Goal: Information Seeking & Learning: Find specific fact

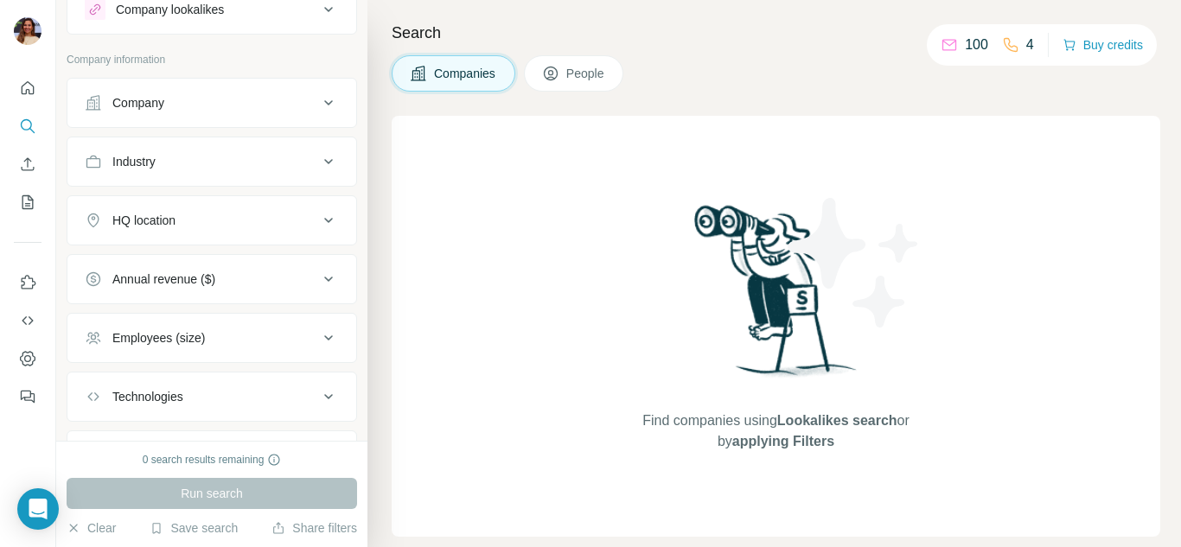
scroll to position [86, 0]
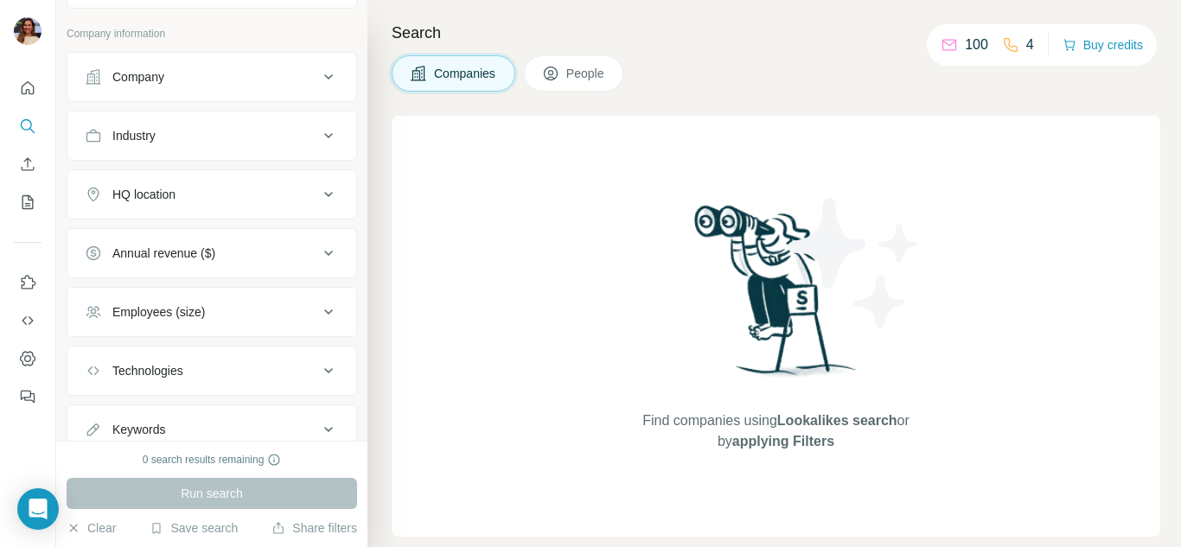
click at [278, 306] on div "Employees (size)" at bounding box center [201, 311] width 233 height 17
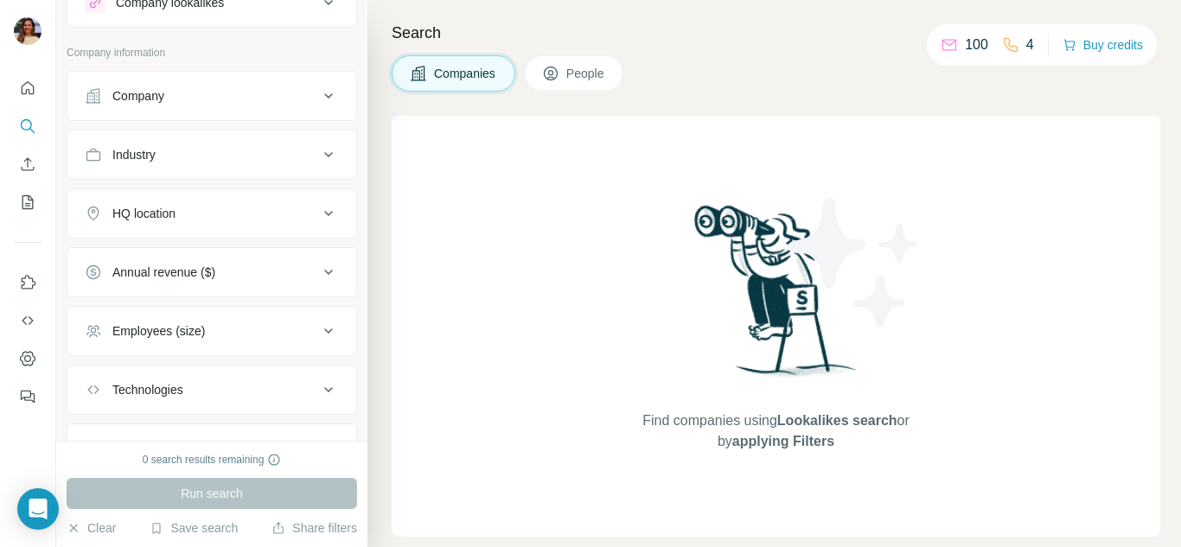
scroll to position [0, 0]
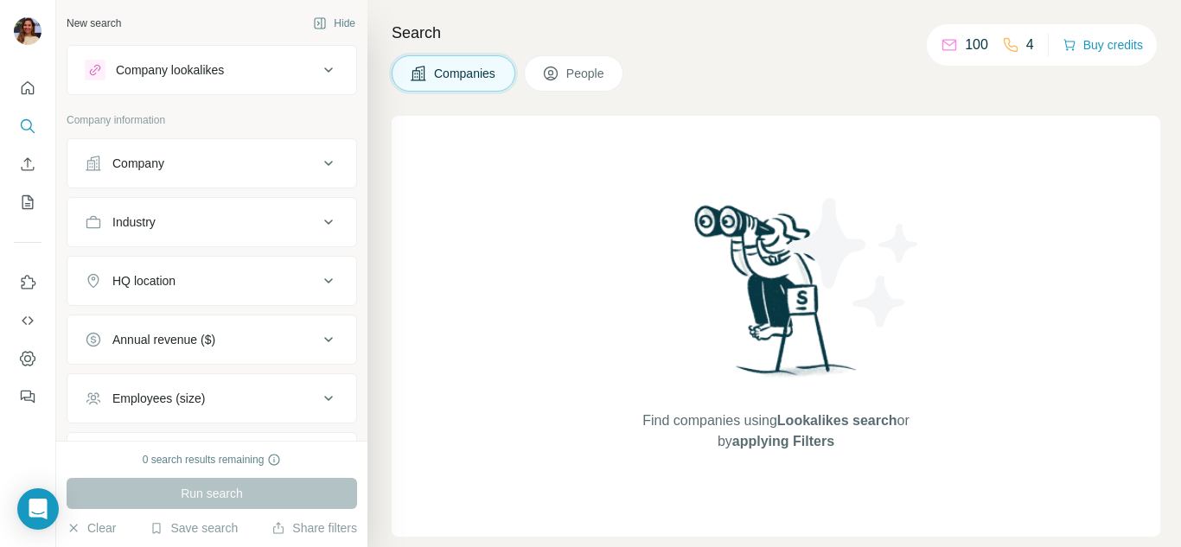
click at [558, 68] on icon at bounding box center [551, 74] width 14 height 14
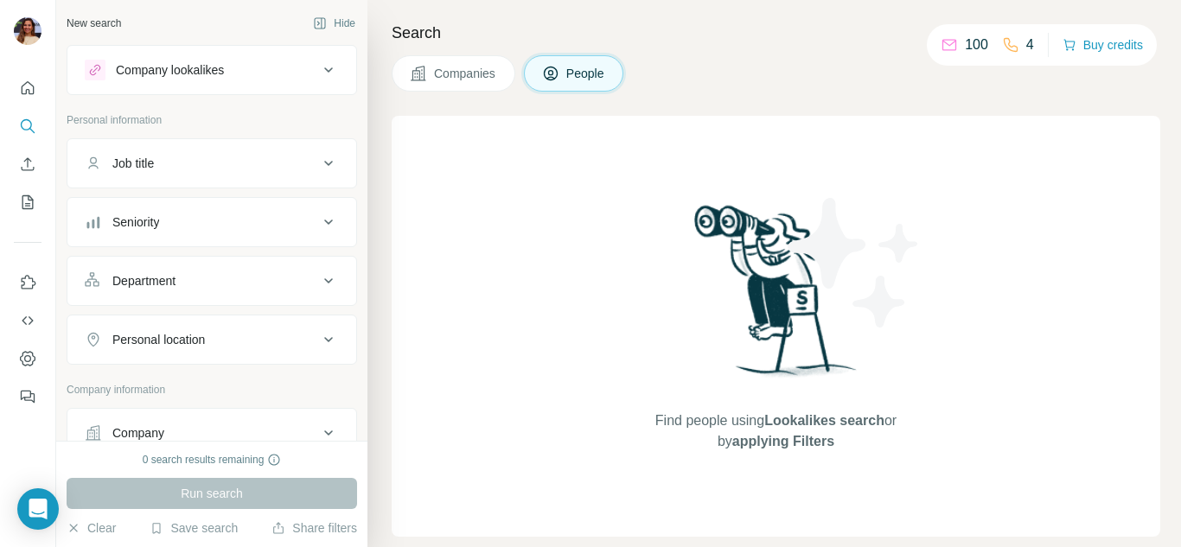
scroll to position [86, 0]
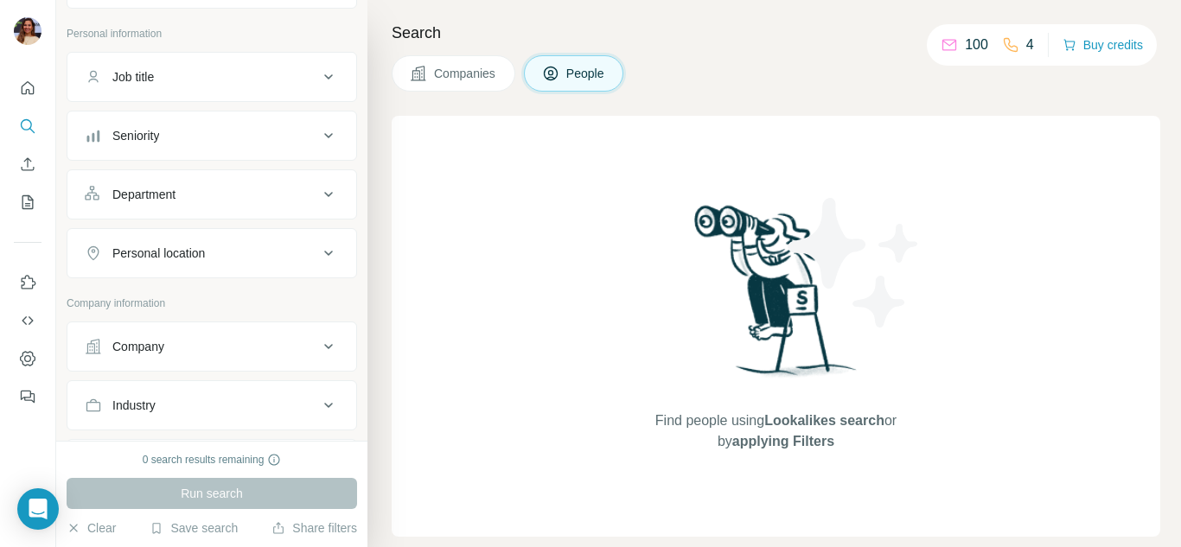
click at [275, 198] on div "Department" at bounding box center [201, 194] width 233 height 17
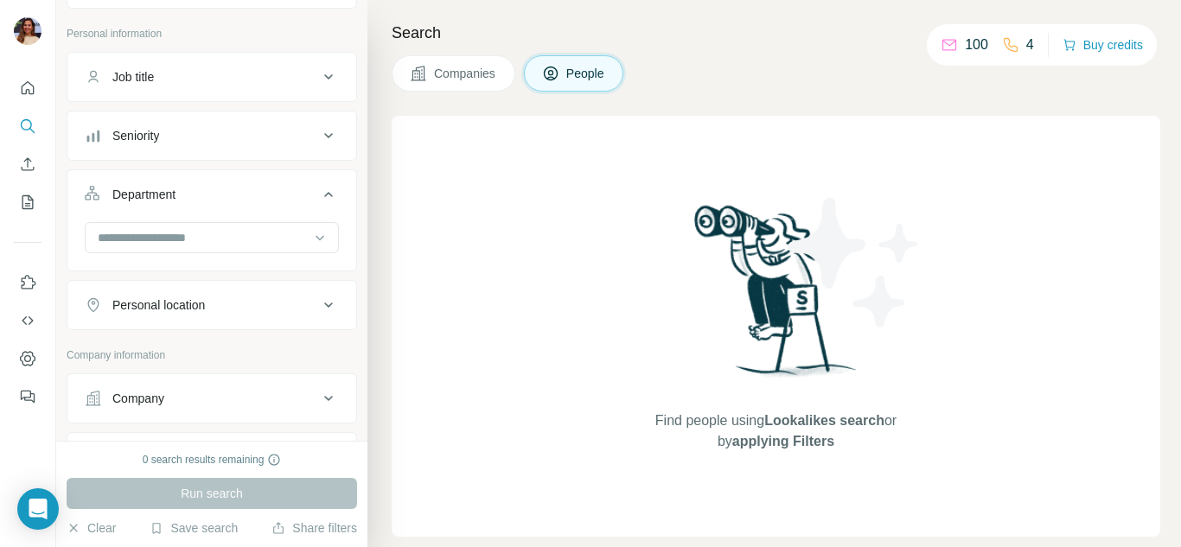
click at [275, 198] on div "Department" at bounding box center [201, 194] width 233 height 17
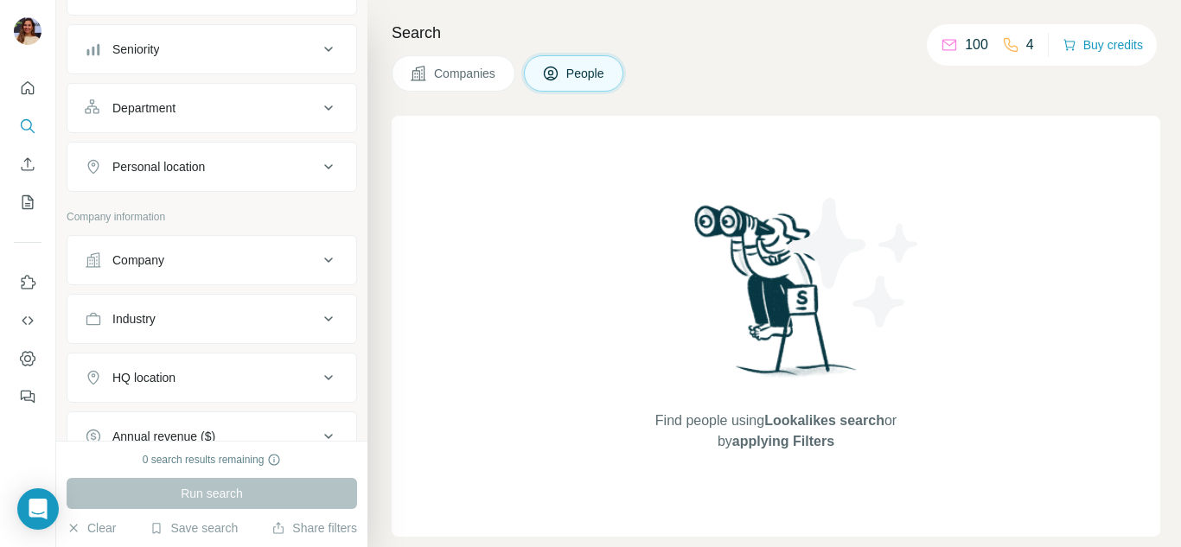
scroll to position [259, 0]
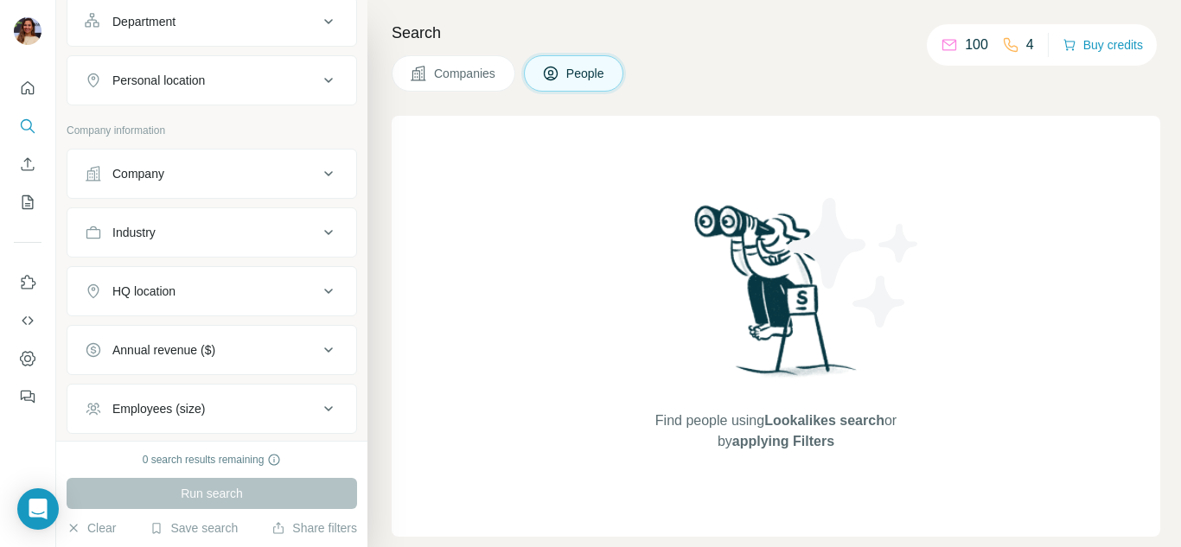
click at [318, 176] on icon at bounding box center [328, 173] width 21 height 21
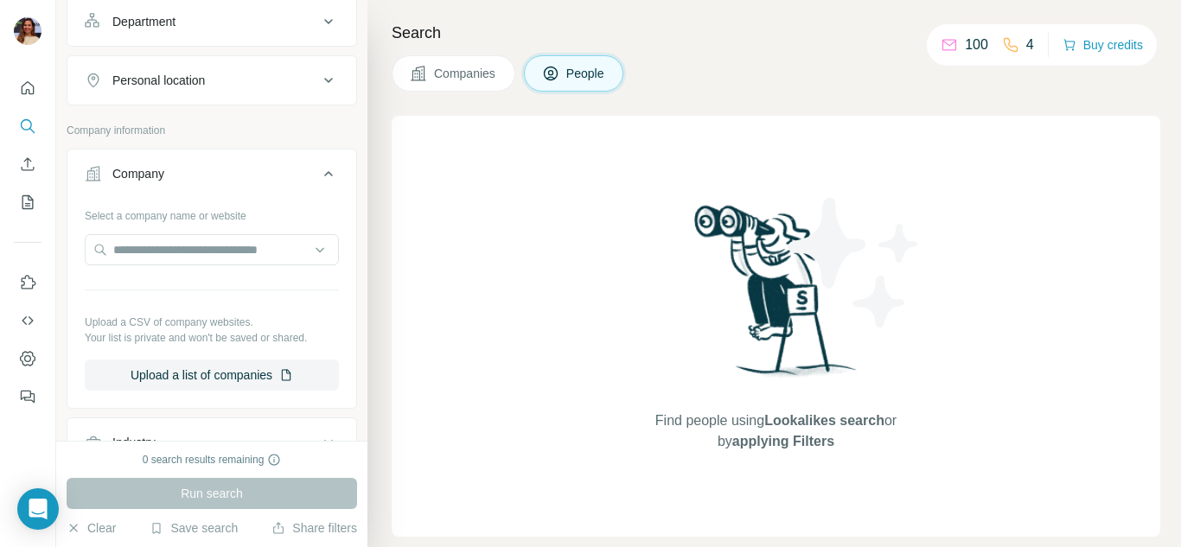
click at [318, 174] on icon at bounding box center [328, 173] width 21 height 21
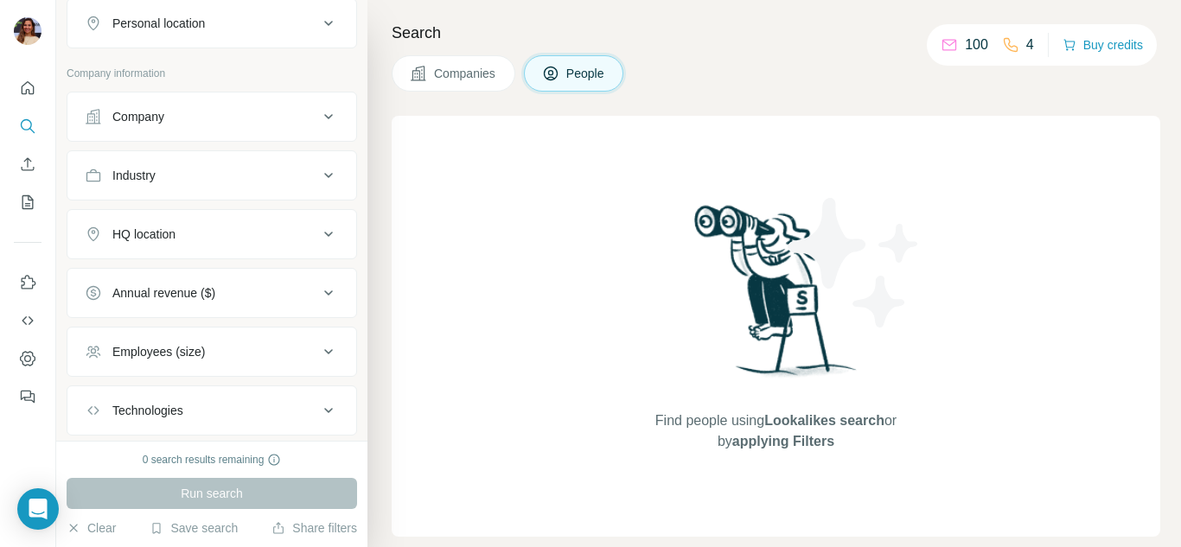
scroll to position [346, 0]
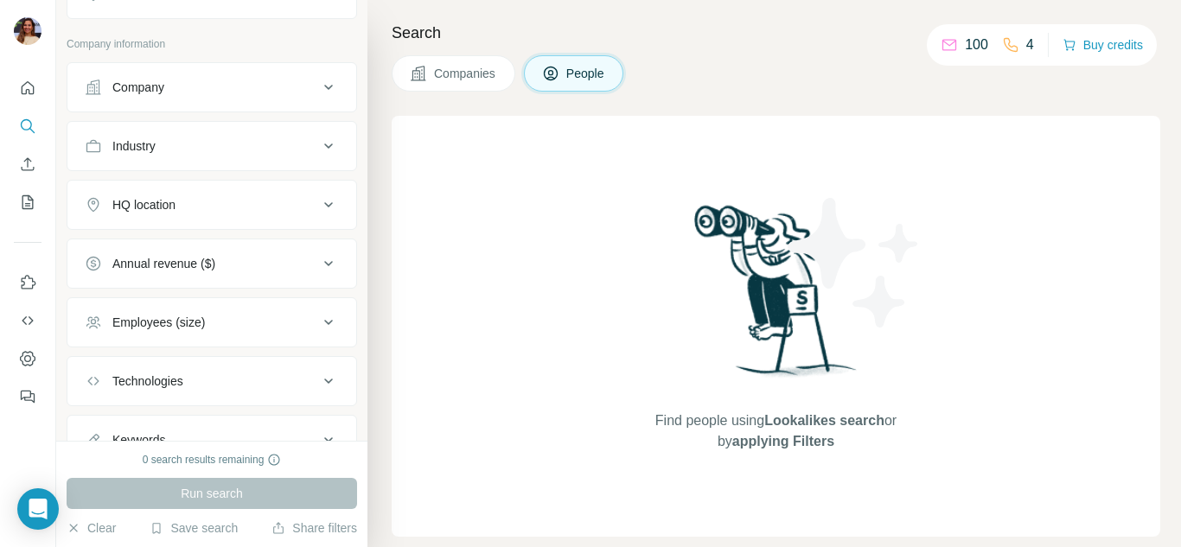
click at [318, 150] on icon at bounding box center [328, 146] width 21 height 21
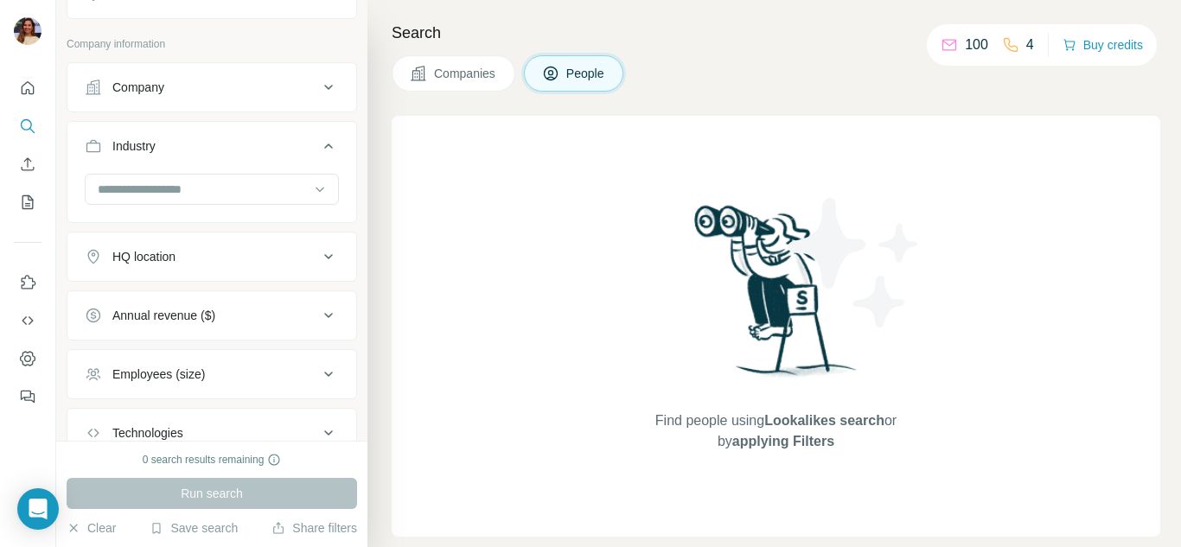
click at [276, 206] on div at bounding box center [212, 191] width 254 height 35
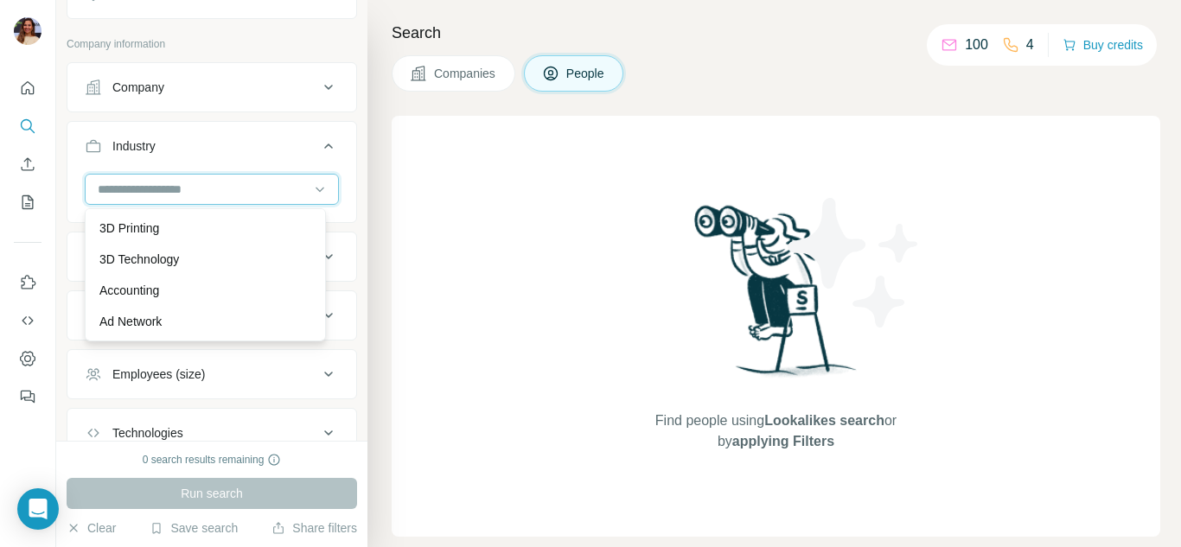
click at [286, 192] on input at bounding box center [203, 189] width 214 height 19
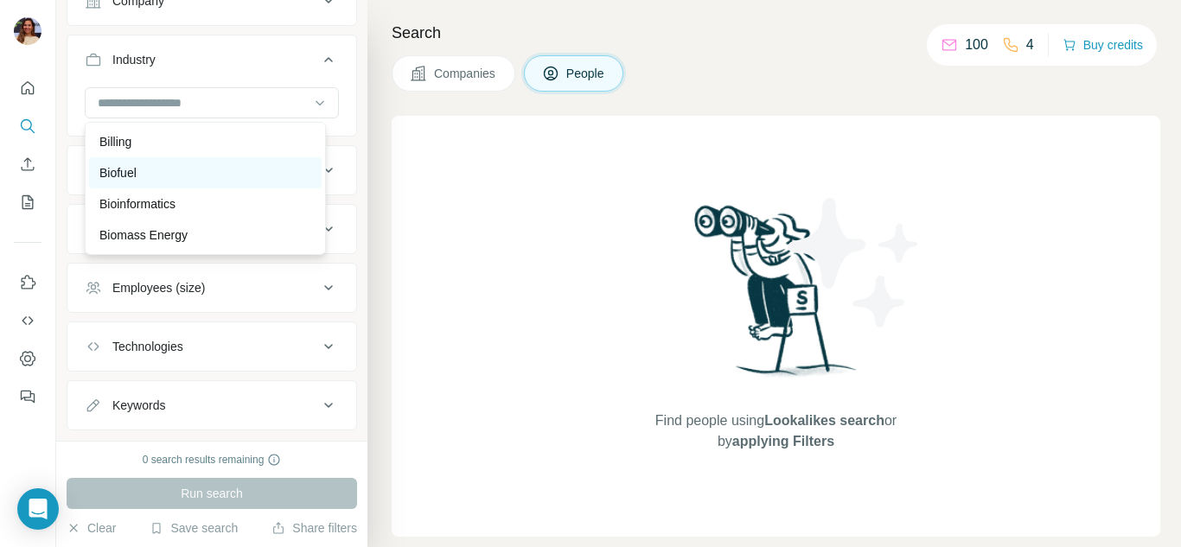
scroll to position [1643, 0]
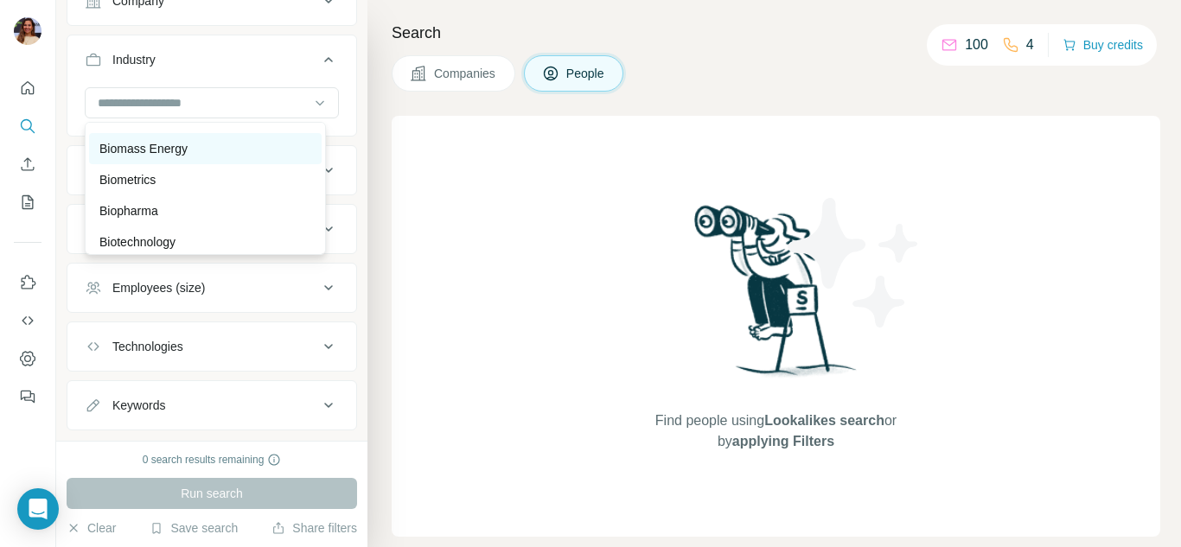
click at [240, 157] on div "Biomass Energy" at bounding box center [205, 148] width 212 height 17
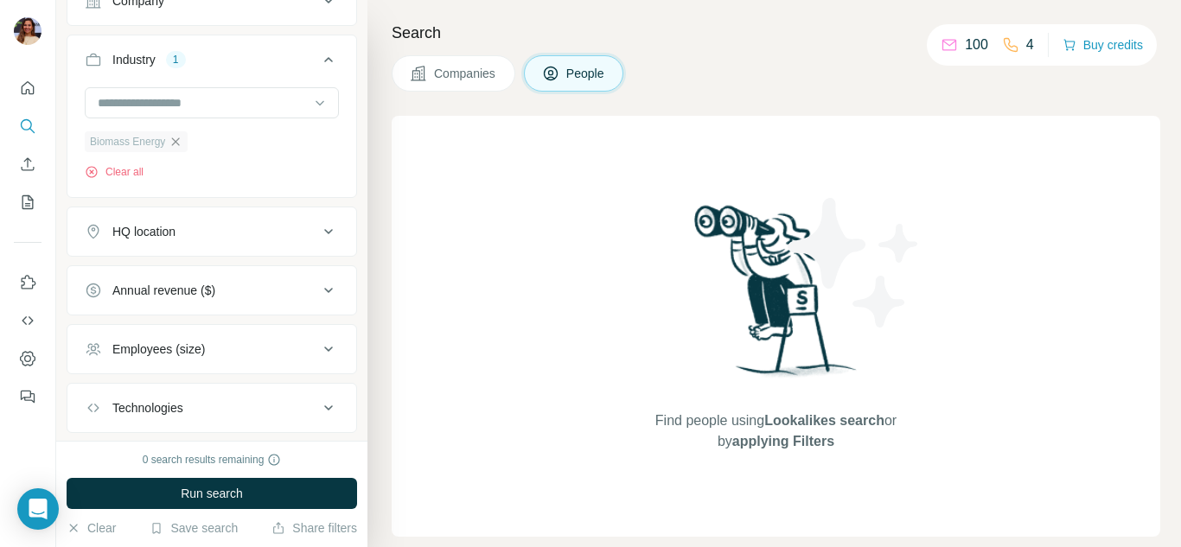
click at [182, 148] on icon "button" at bounding box center [176, 142] width 14 height 14
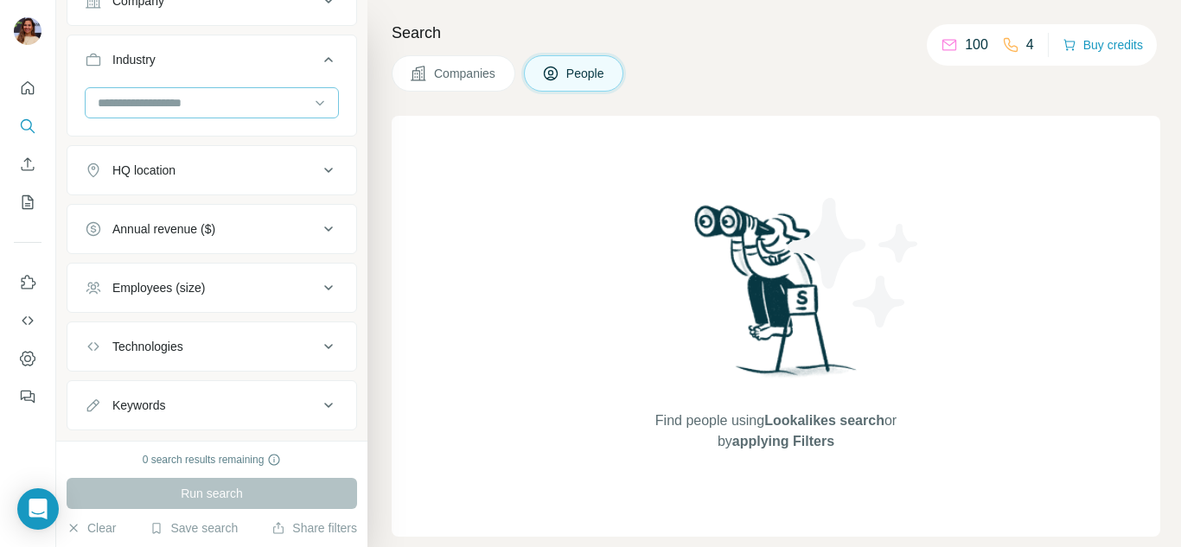
click at [207, 90] on div at bounding box center [203, 102] width 214 height 29
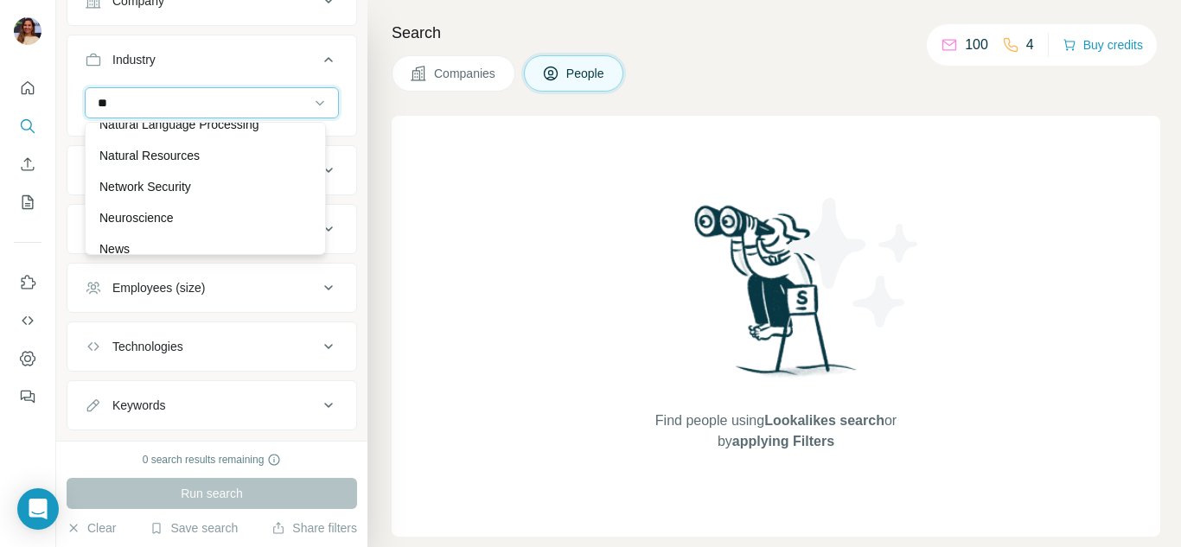
scroll to position [436, 0]
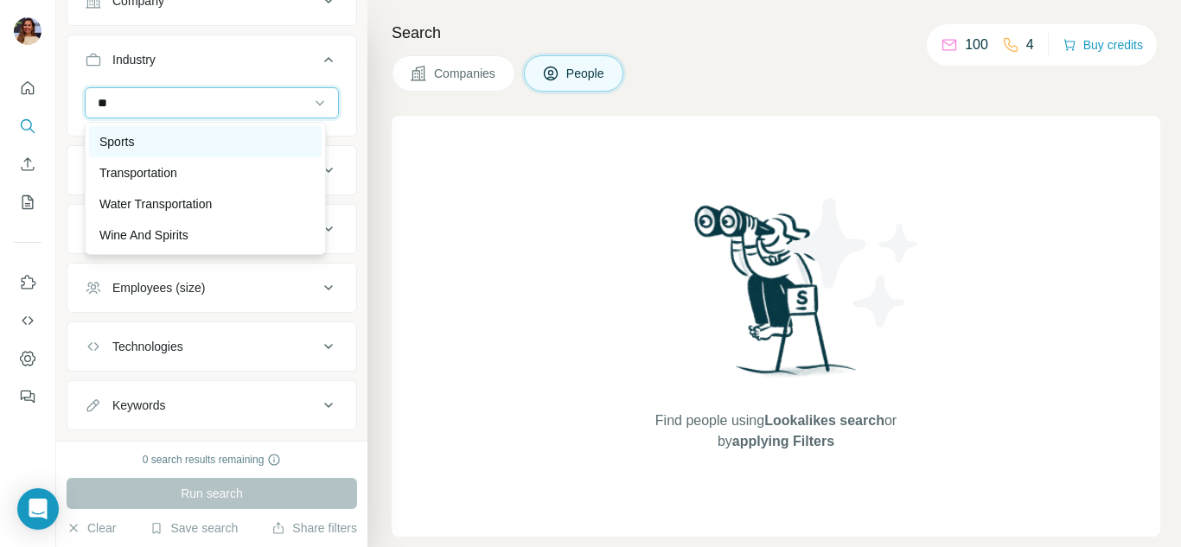
type input "**"
click at [249, 135] on div "Sports" at bounding box center [205, 141] width 212 height 17
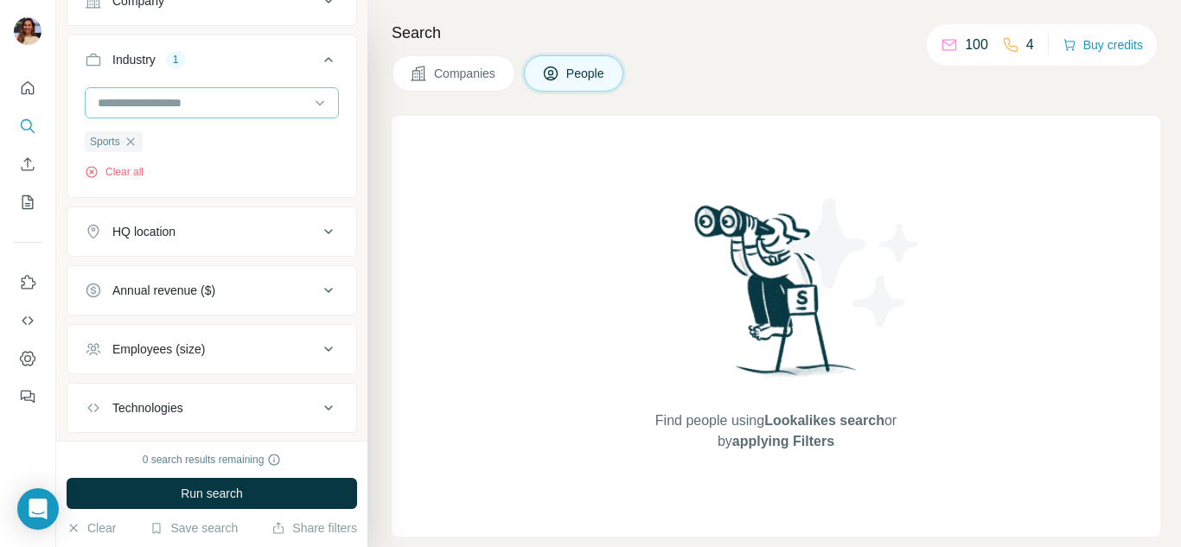
click at [258, 93] on input at bounding box center [203, 102] width 214 height 19
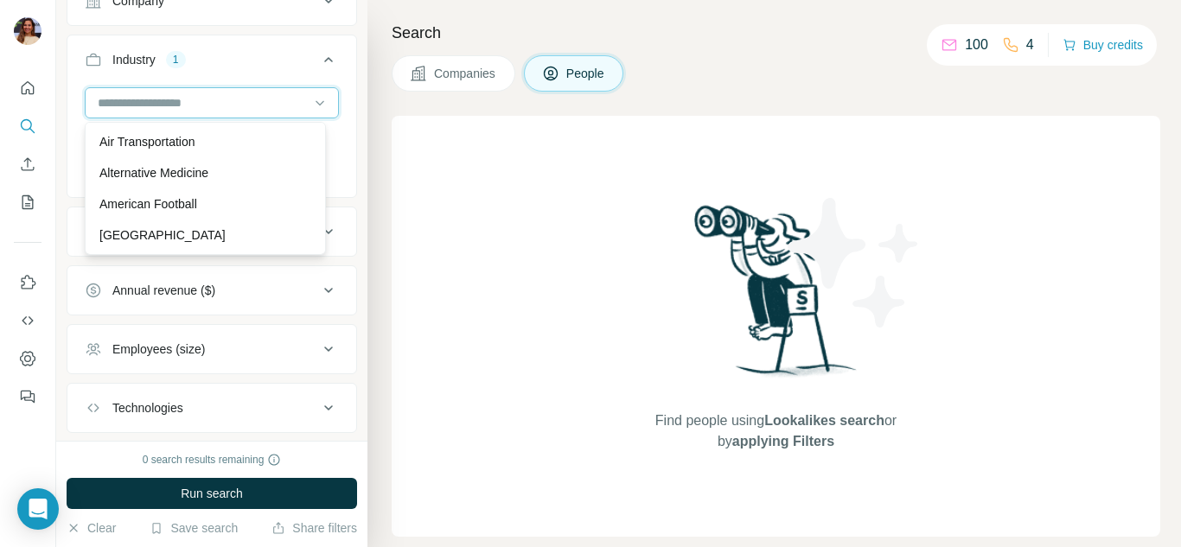
click at [247, 105] on input at bounding box center [203, 102] width 214 height 19
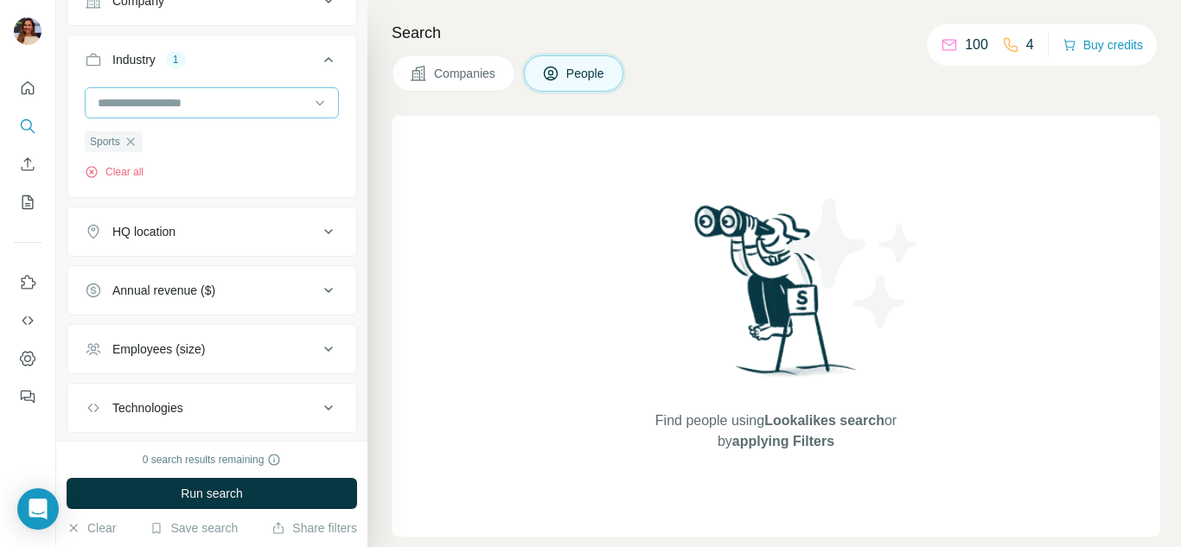
click at [195, 101] on input at bounding box center [203, 102] width 214 height 19
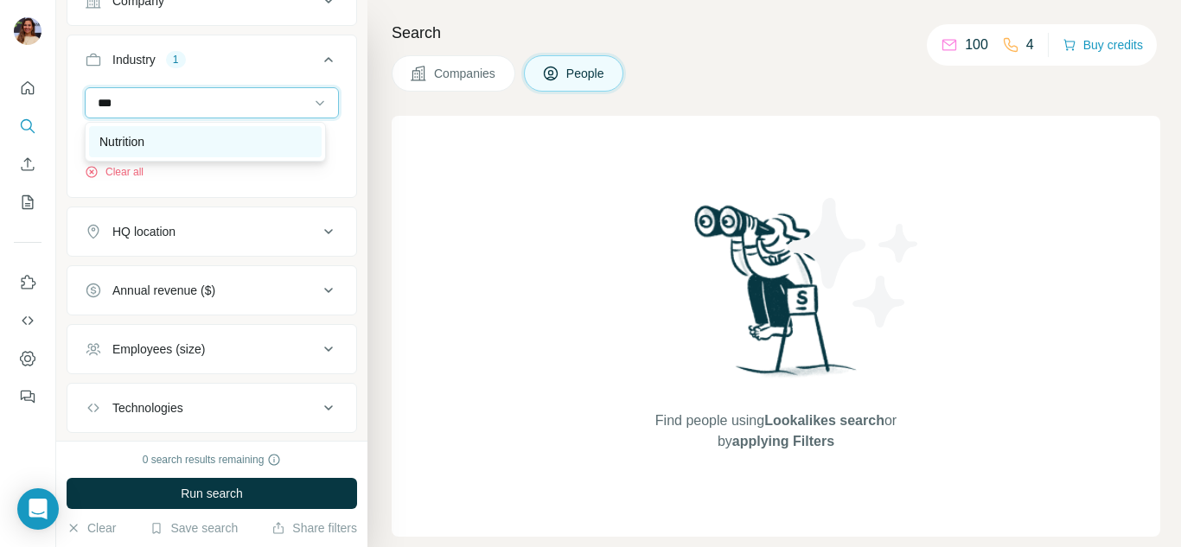
type input "***"
click at [212, 140] on div "Nutrition" at bounding box center [205, 141] width 212 height 17
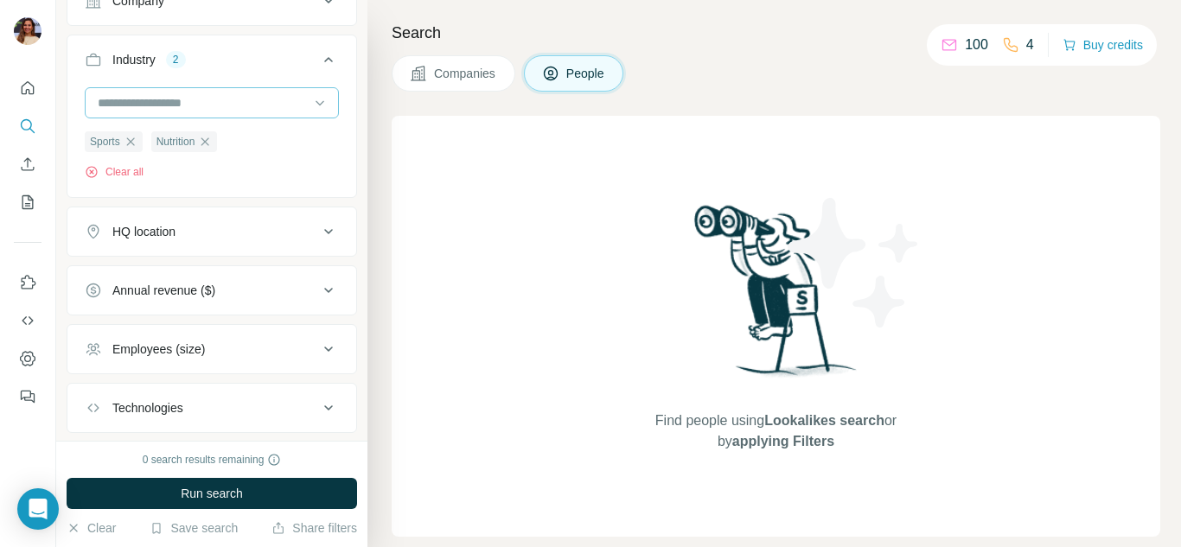
click at [235, 99] on input at bounding box center [203, 102] width 214 height 19
click at [239, 109] on input at bounding box center [203, 102] width 214 height 19
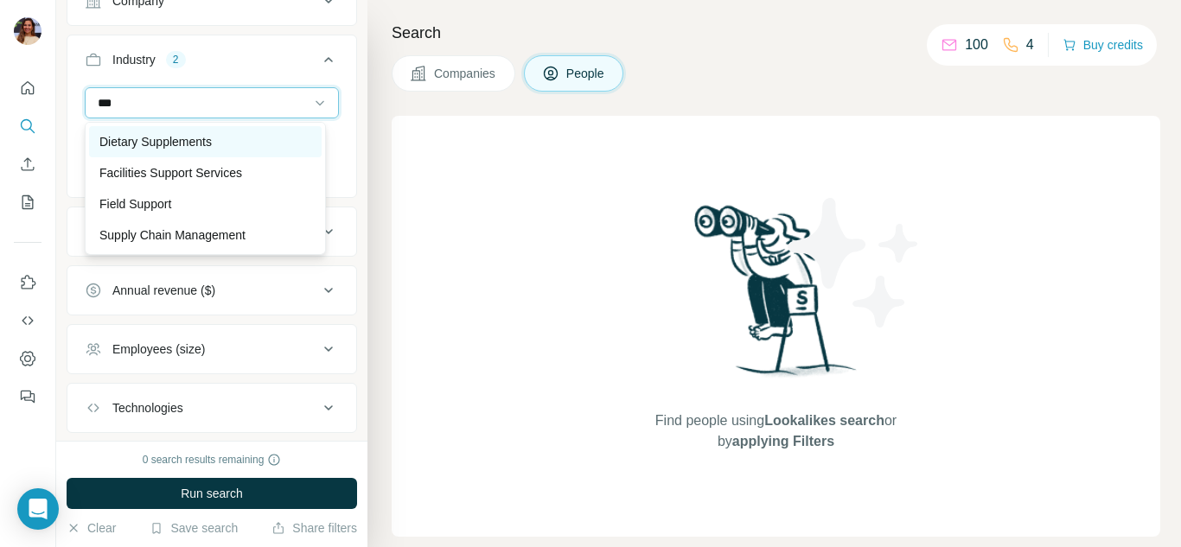
type input "***"
click at [251, 135] on div "Dietary Supplements" at bounding box center [205, 141] width 212 height 17
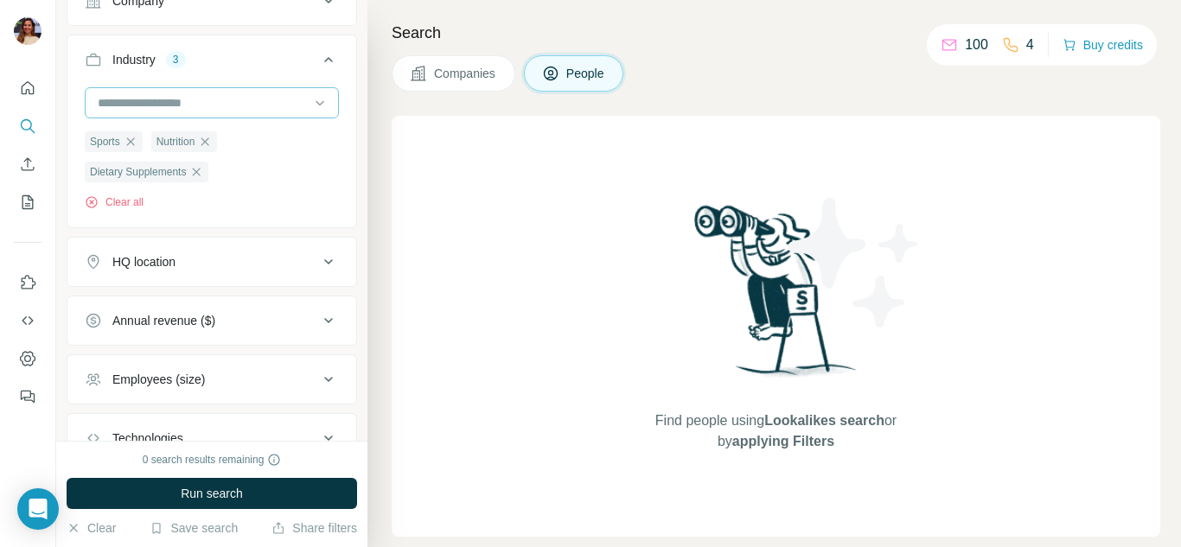
click at [233, 103] on input at bounding box center [203, 102] width 214 height 19
click at [233, 102] on input at bounding box center [203, 102] width 214 height 19
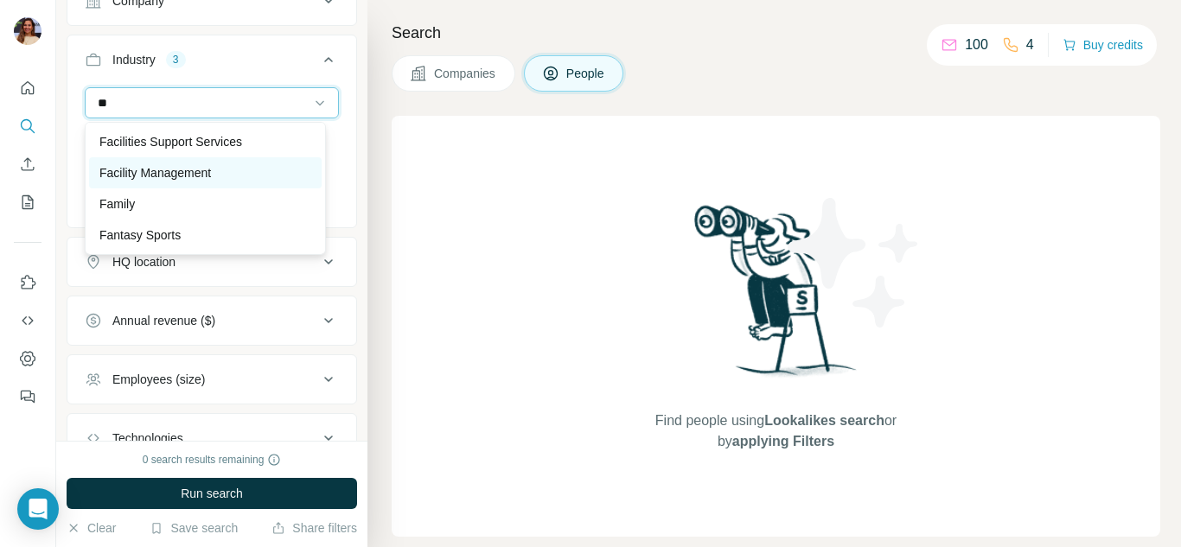
scroll to position [86, 0]
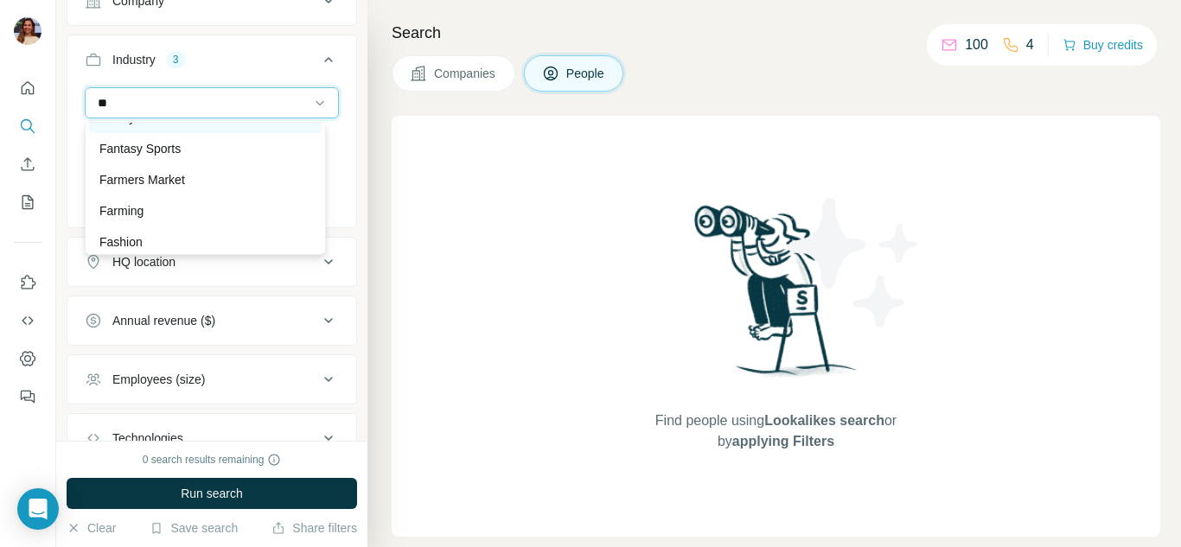
type input "*"
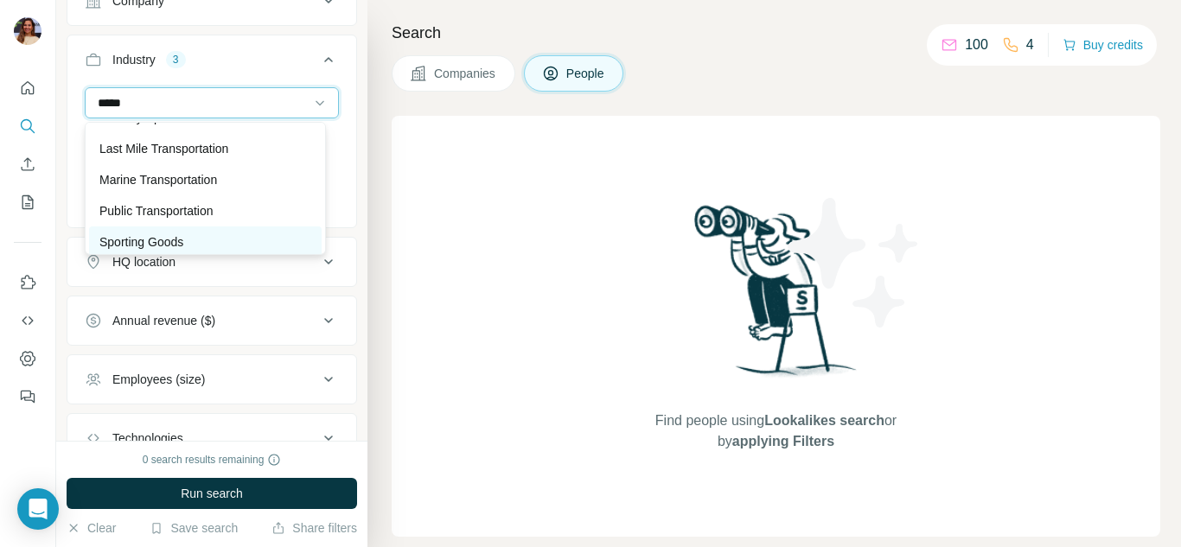
scroll to position [173, 0]
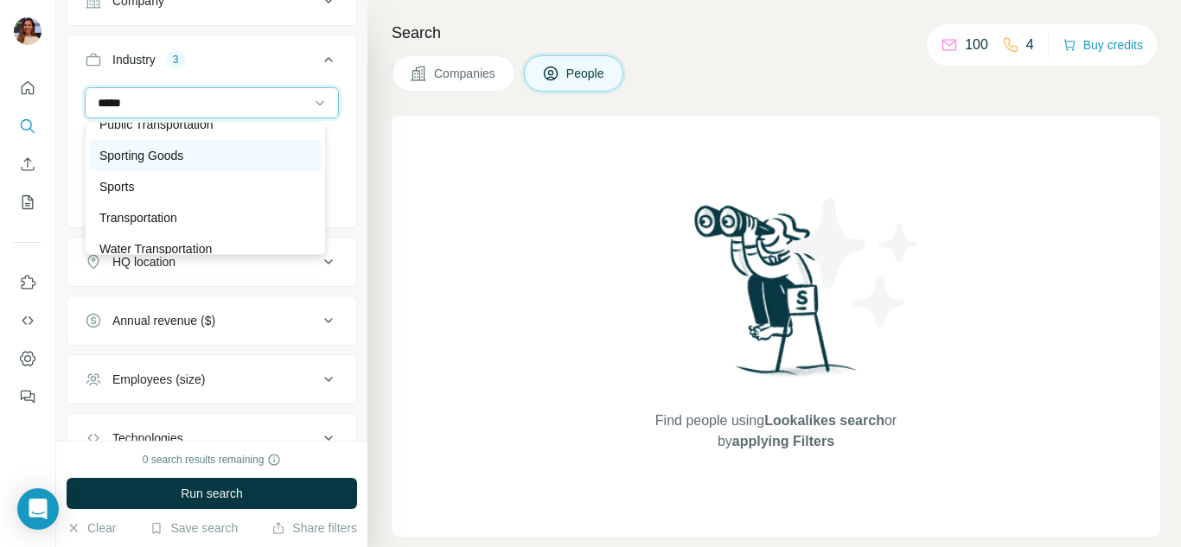
type input "*****"
click at [207, 161] on div "Sporting Goods" at bounding box center [205, 155] width 212 height 17
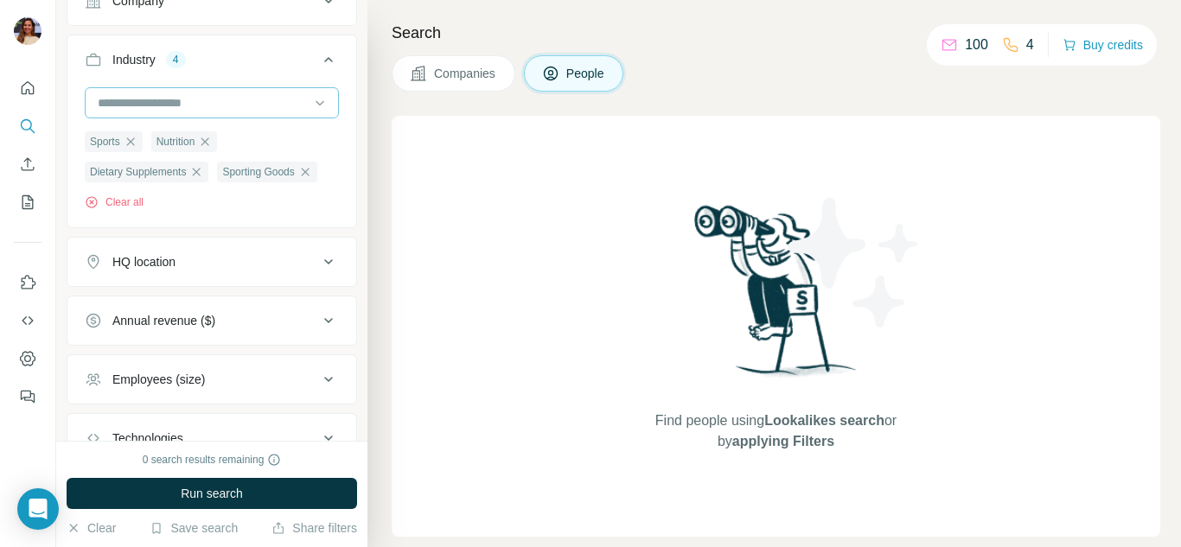
click at [205, 99] on input at bounding box center [203, 102] width 214 height 19
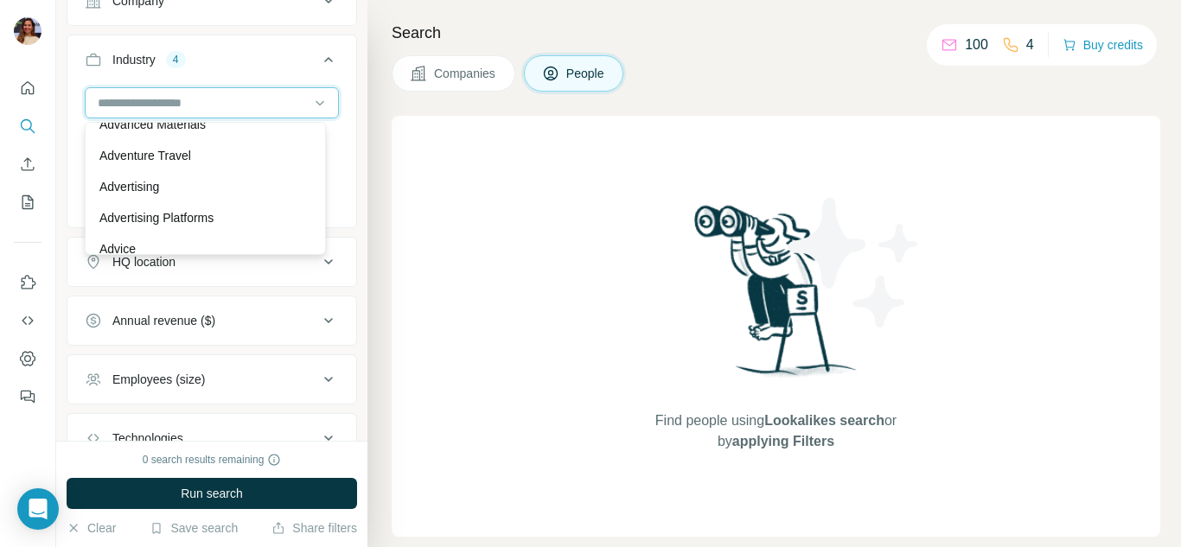
click at [205, 99] on input at bounding box center [203, 102] width 214 height 19
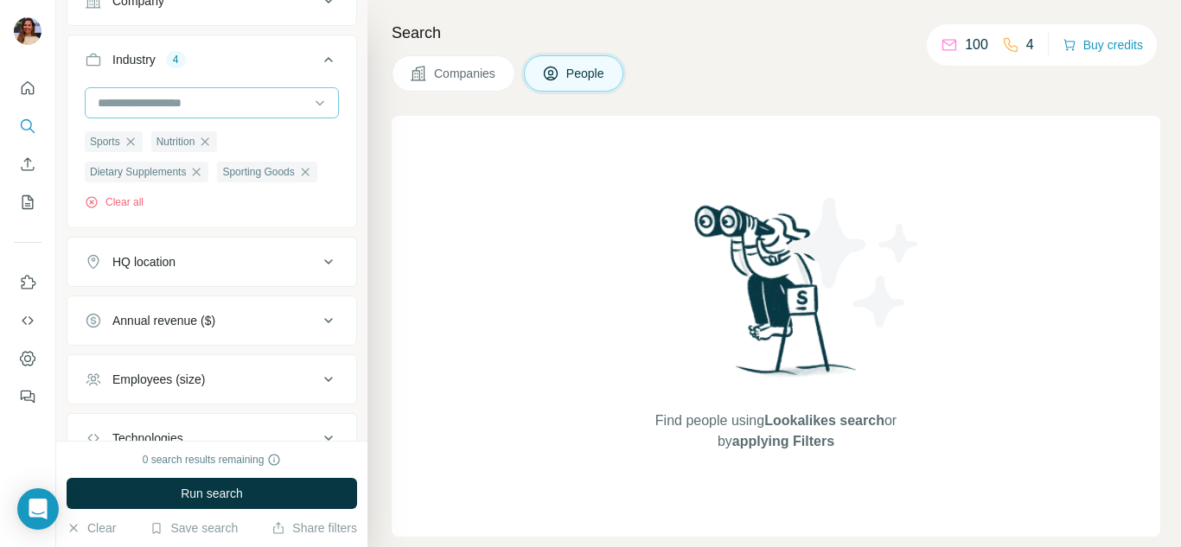
click at [205, 99] on input at bounding box center [203, 102] width 214 height 19
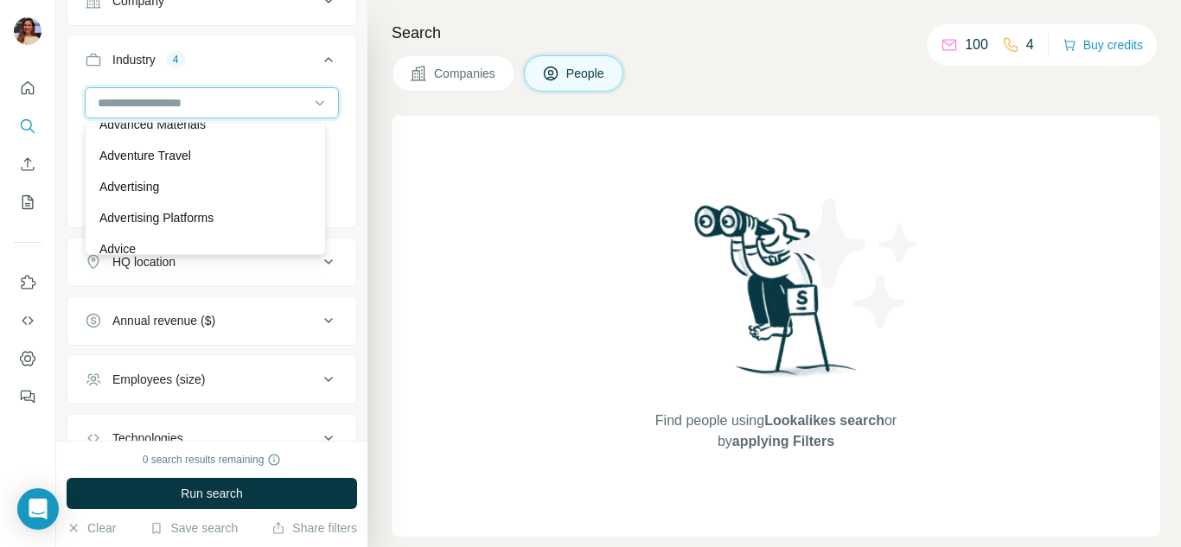
click at [219, 100] on input at bounding box center [203, 102] width 214 height 19
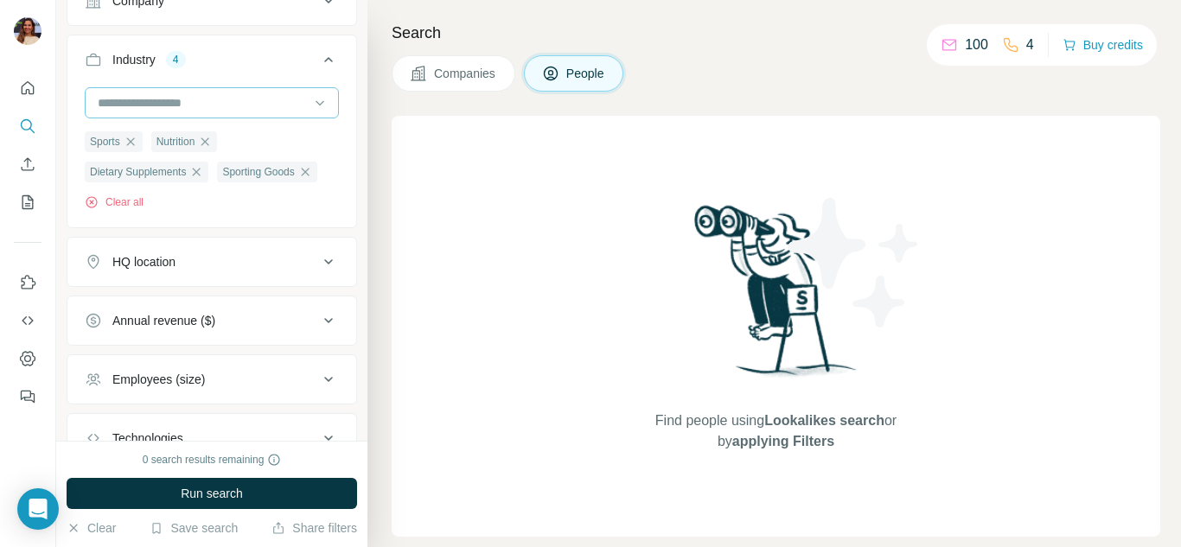
click at [219, 99] on input at bounding box center [203, 102] width 214 height 19
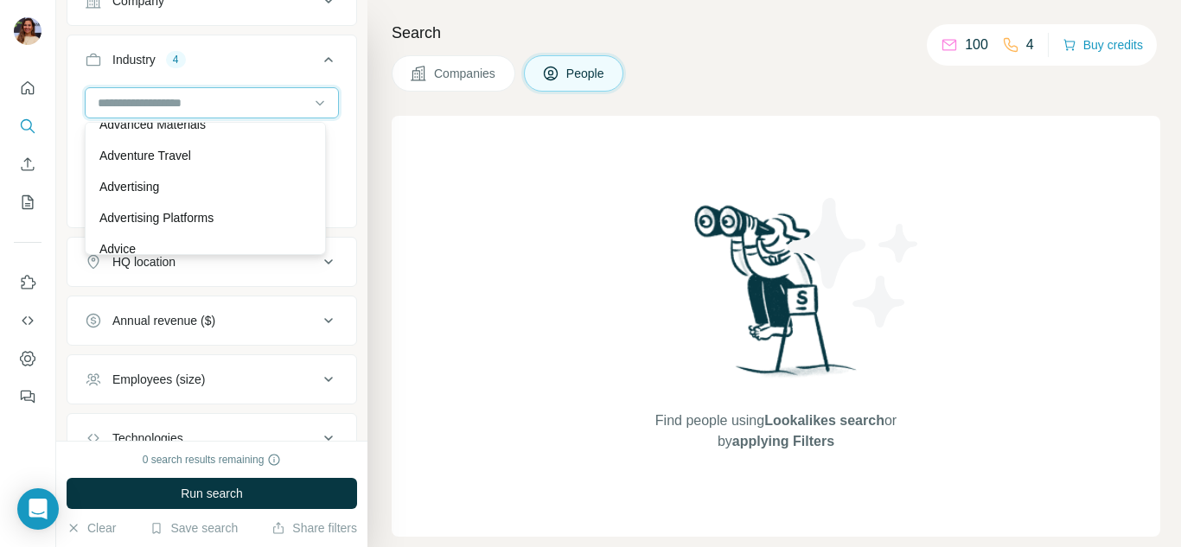
click at [219, 98] on input at bounding box center [203, 102] width 214 height 19
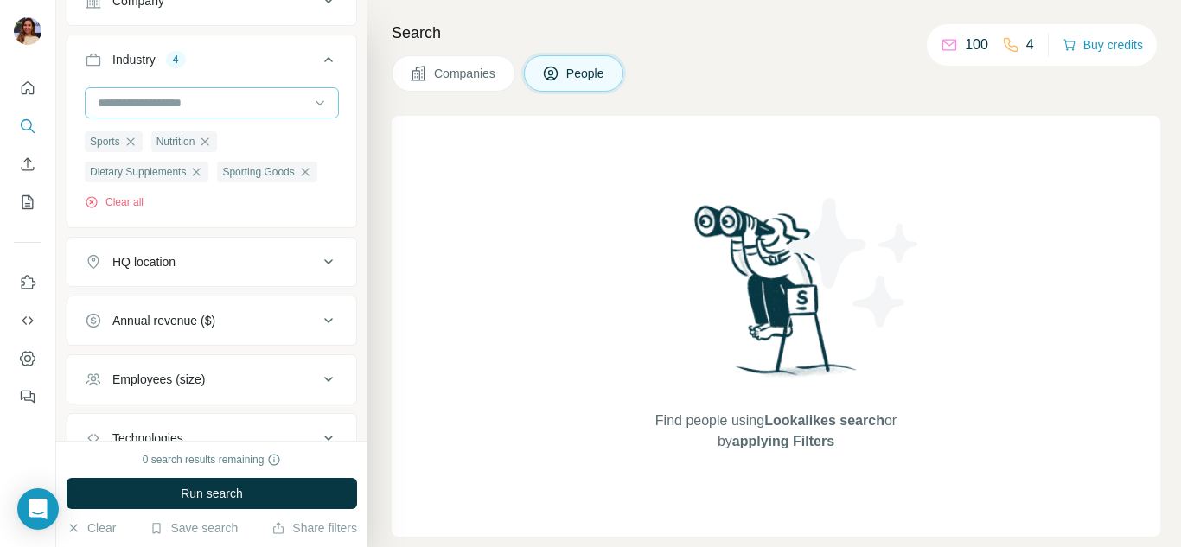
click at [225, 102] on input at bounding box center [203, 102] width 214 height 19
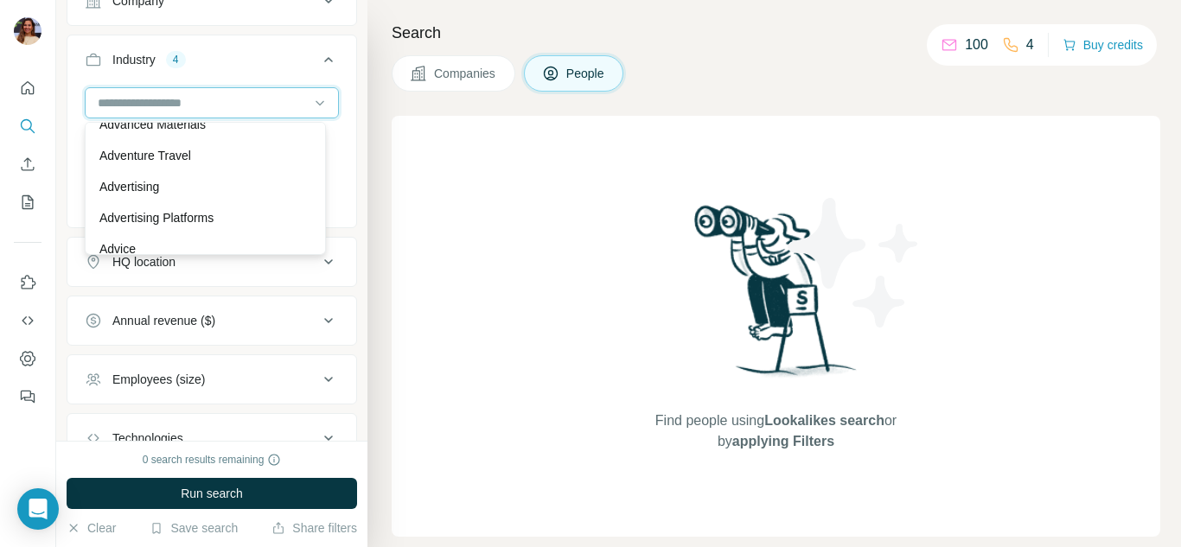
click at [284, 96] on input at bounding box center [203, 102] width 214 height 19
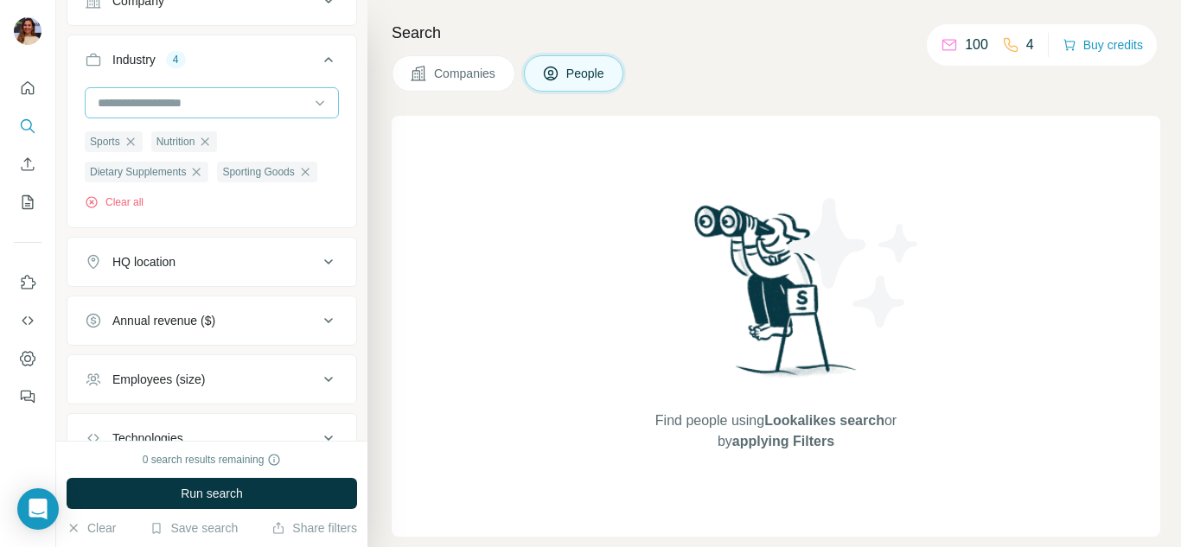
click at [284, 96] on input at bounding box center [203, 102] width 214 height 19
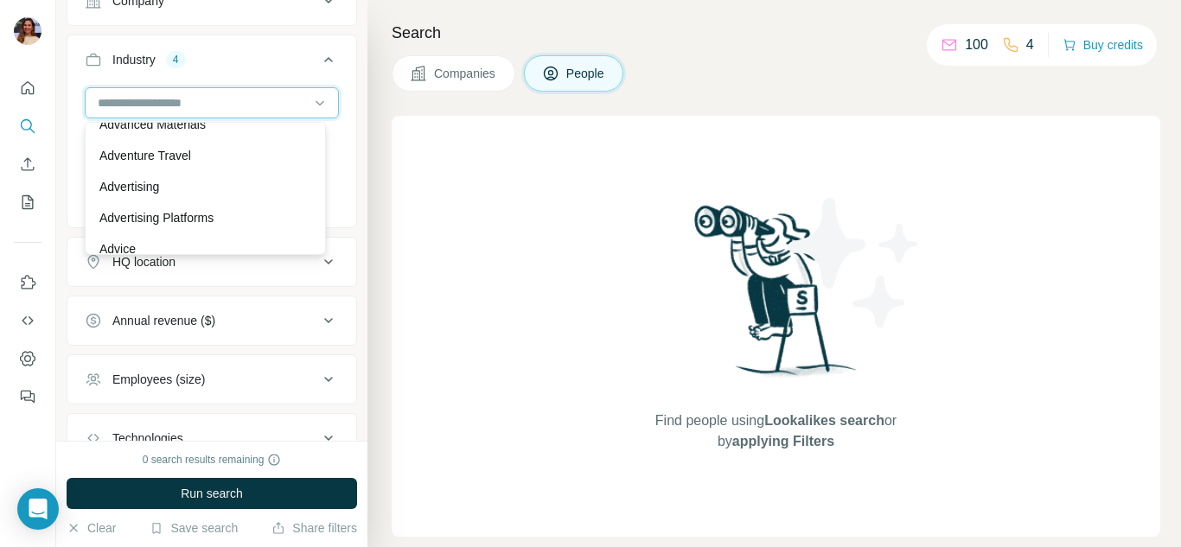
click at [217, 105] on input at bounding box center [203, 102] width 214 height 19
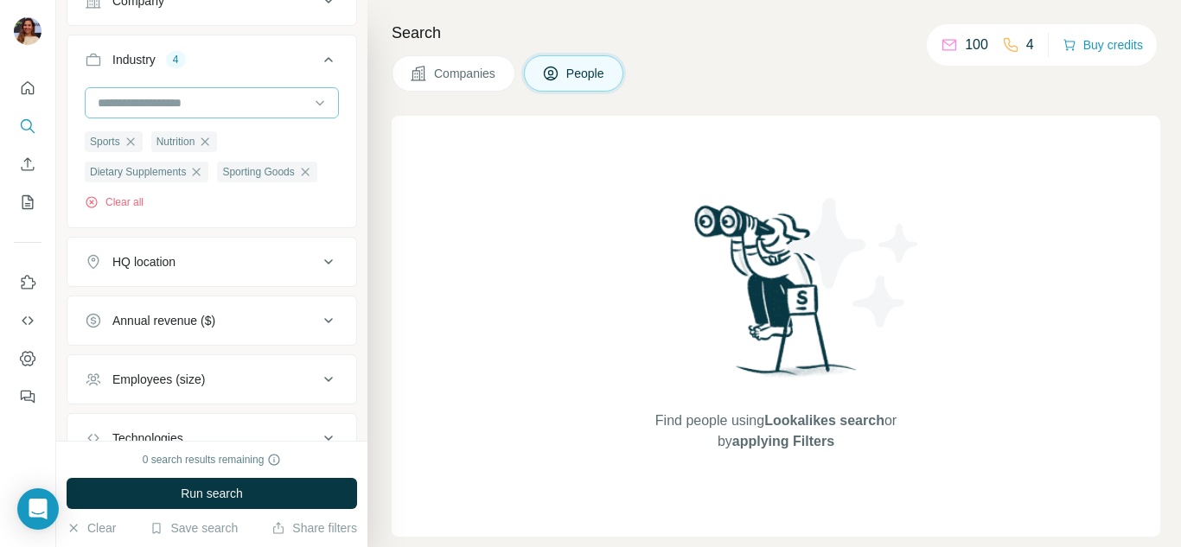
click at [217, 103] on input at bounding box center [203, 102] width 214 height 19
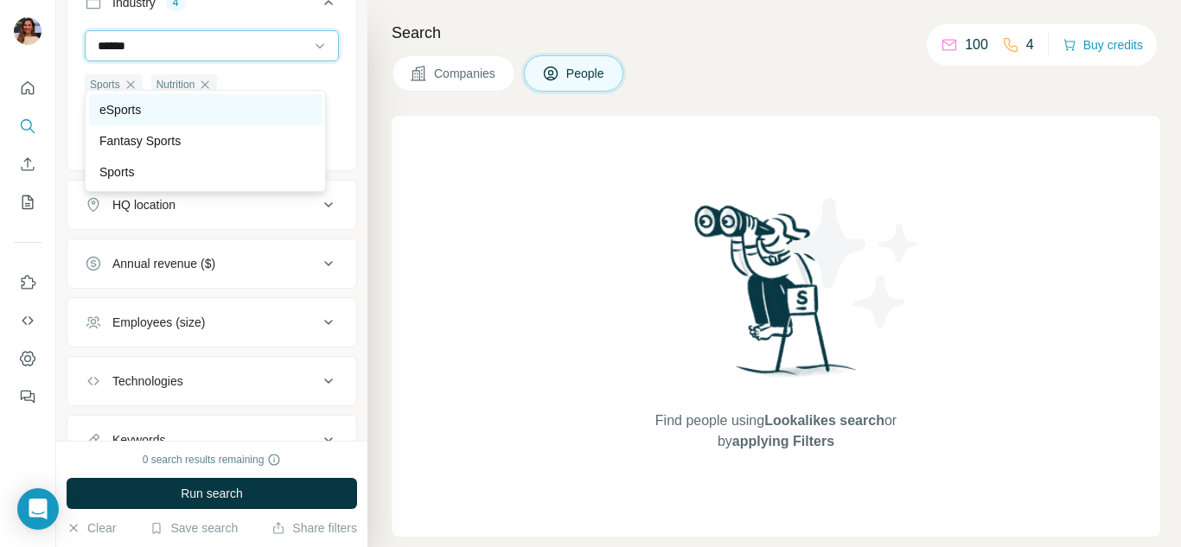
scroll to position [519, 0]
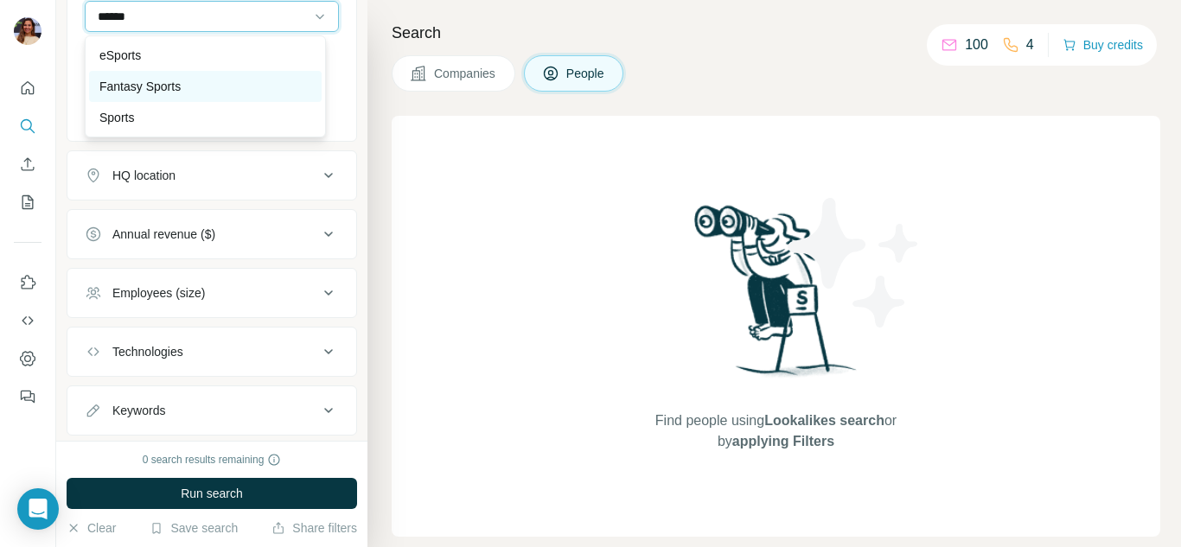
type input "******"
click at [229, 91] on div "Fantasy Sports" at bounding box center [205, 86] width 212 height 17
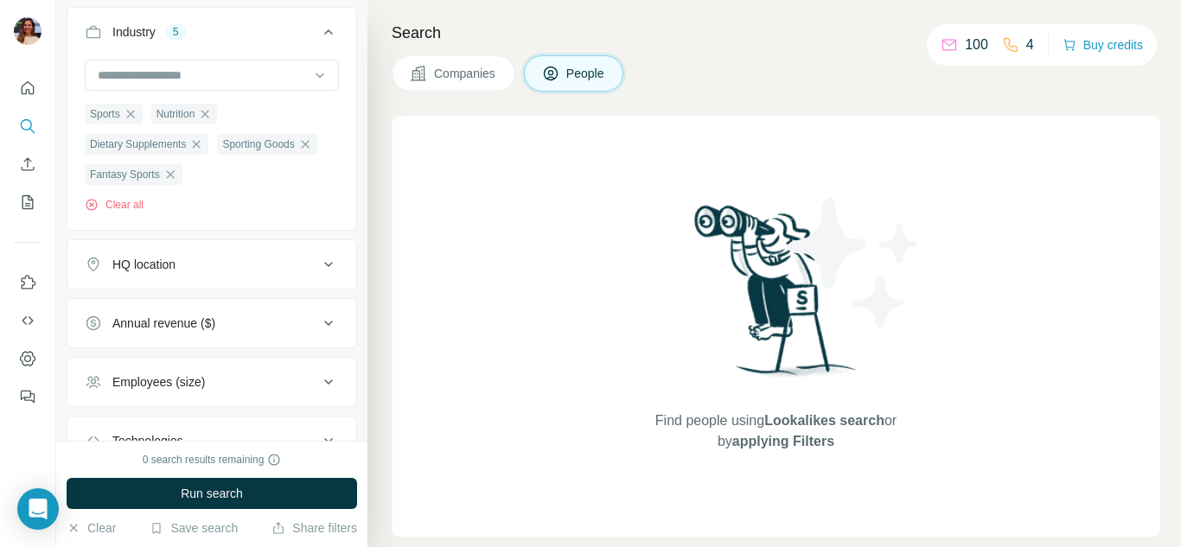
scroll to position [546, 0]
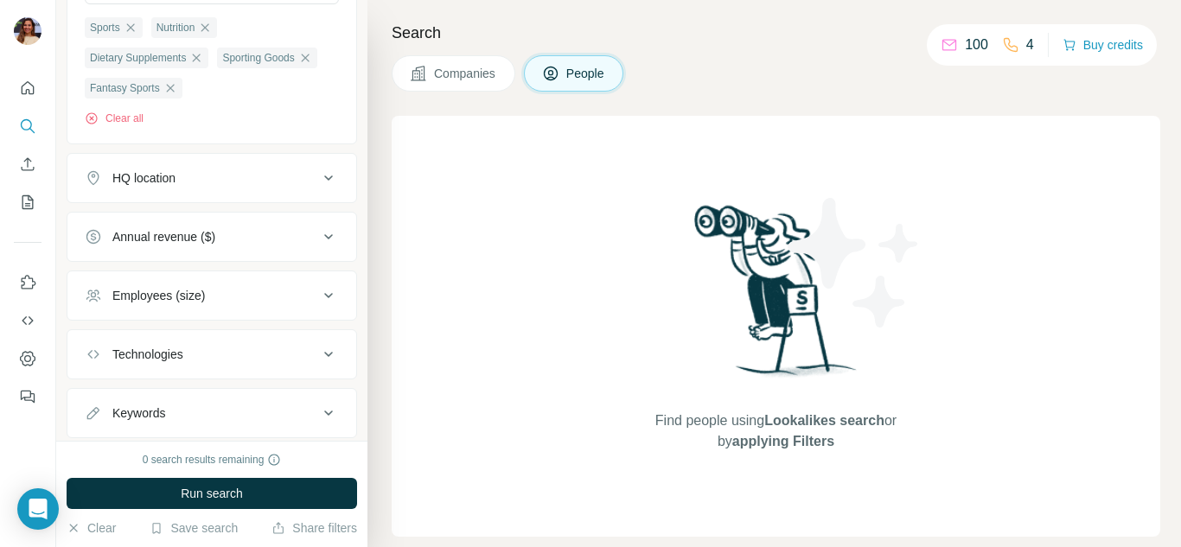
click at [318, 172] on icon at bounding box center [328, 178] width 21 height 21
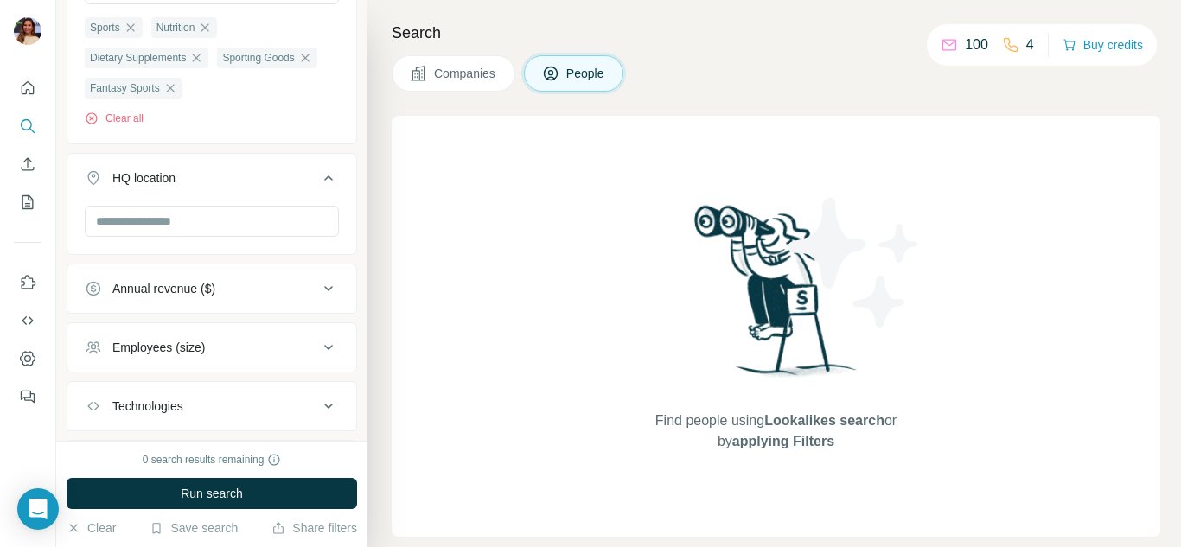
click at [277, 239] on div at bounding box center [212, 223] width 254 height 35
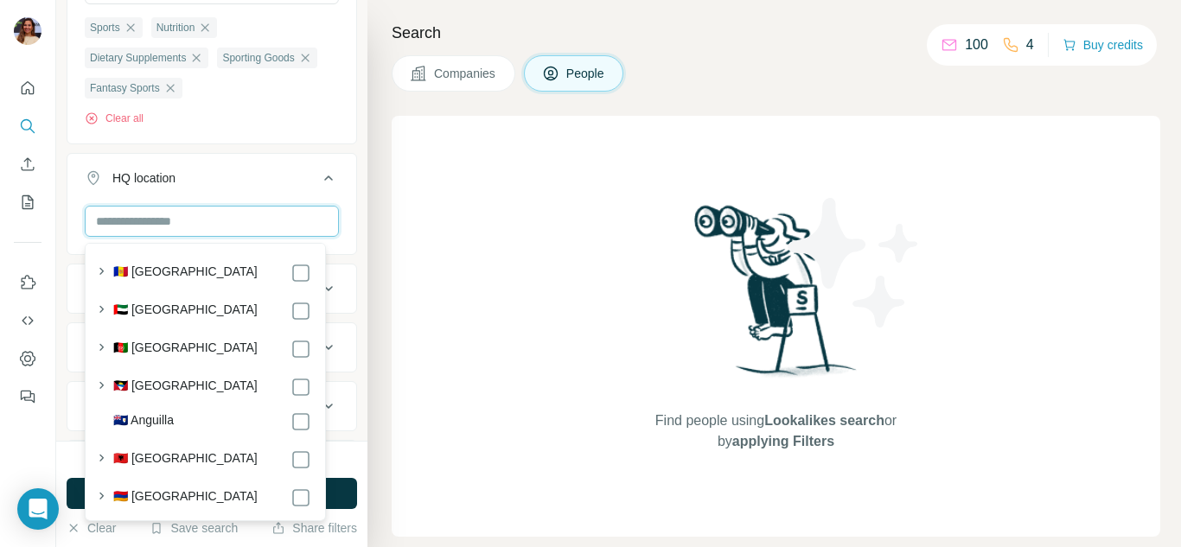
click at [275, 227] on input "text" at bounding box center [212, 221] width 254 height 31
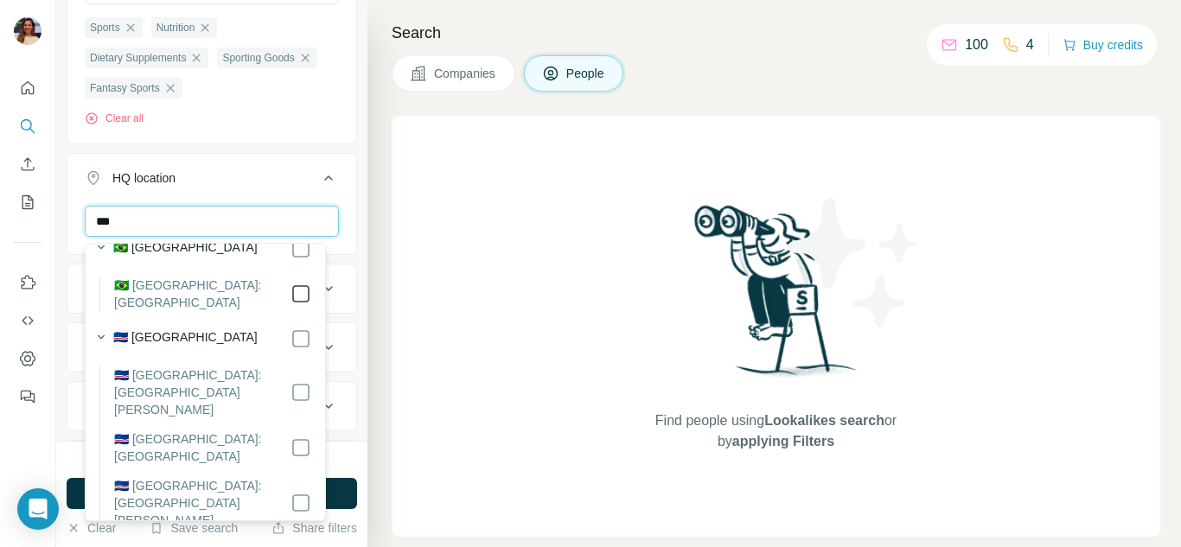
scroll to position [0, 0]
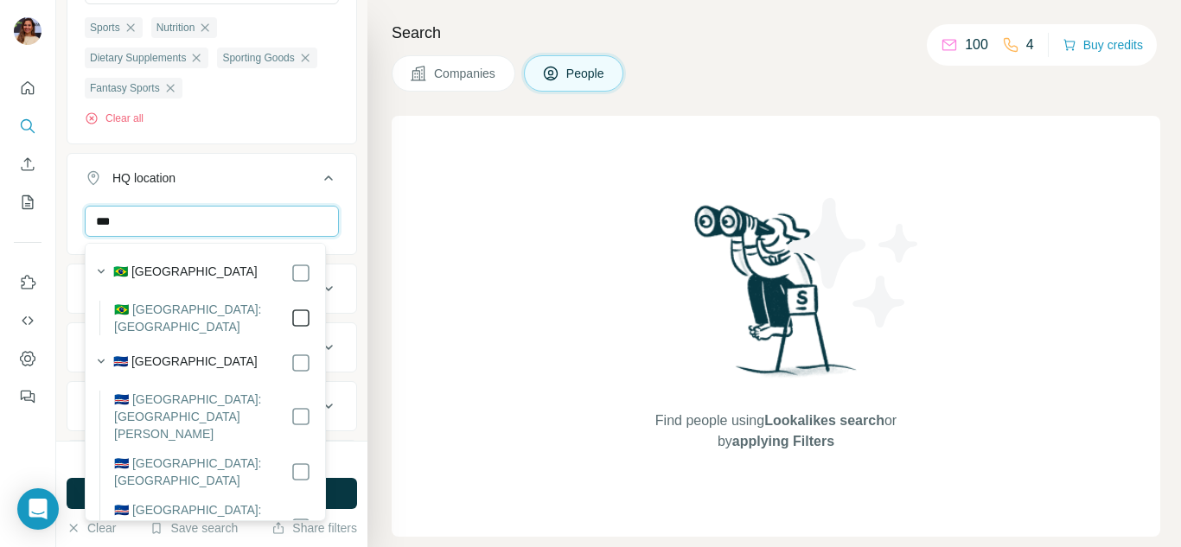
type input "***"
click at [318, 188] on icon at bounding box center [328, 178] width 21 height 21
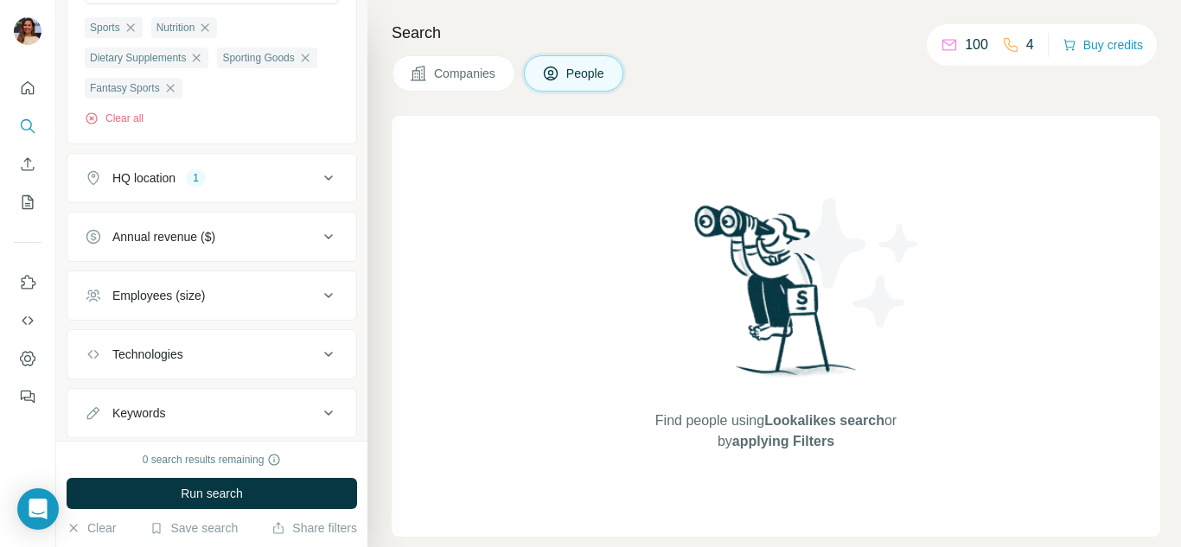
click at [296, 182] on div "HQ location 1" at bounding box center [201, 177] width 233 height 17
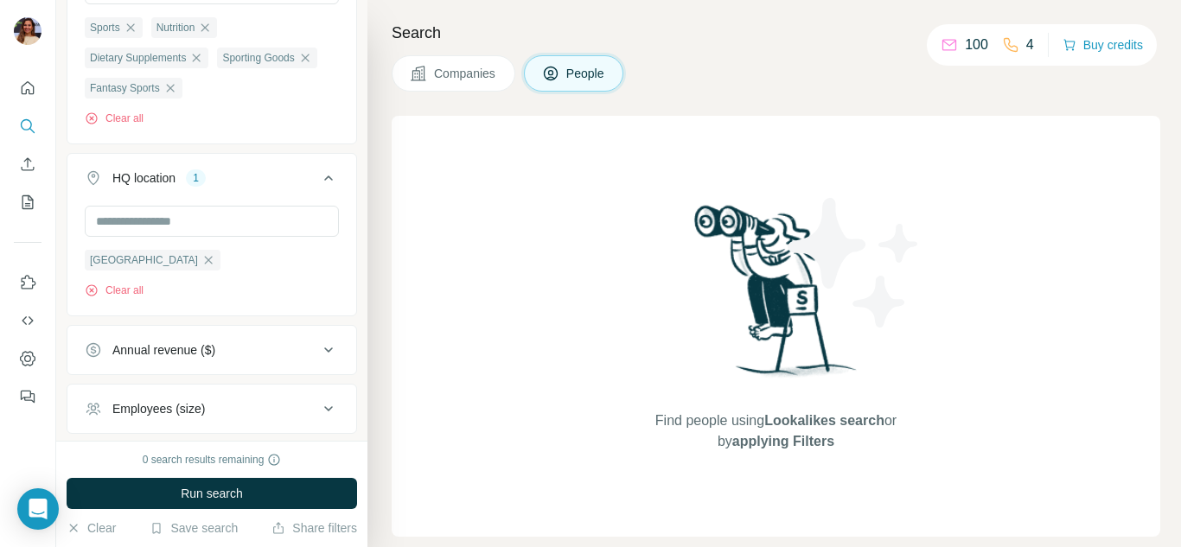
click at [296, 182] on div "HQ location 1" at bounding box center [201, 177] width 233 height 17
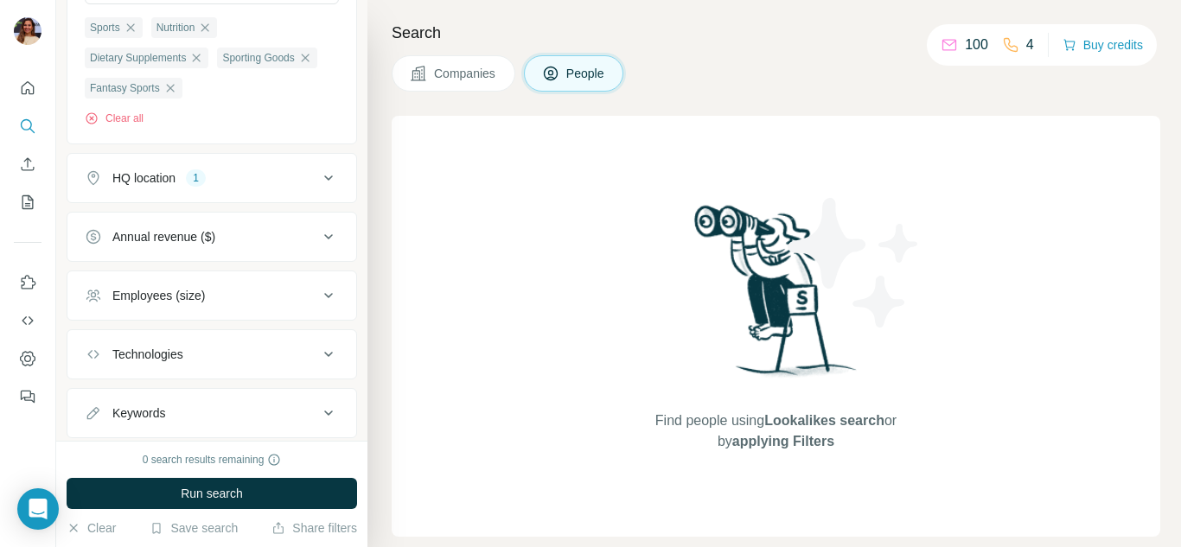
click at [318, 246] on icon at bounding box center [328, 237] width 21 height 21
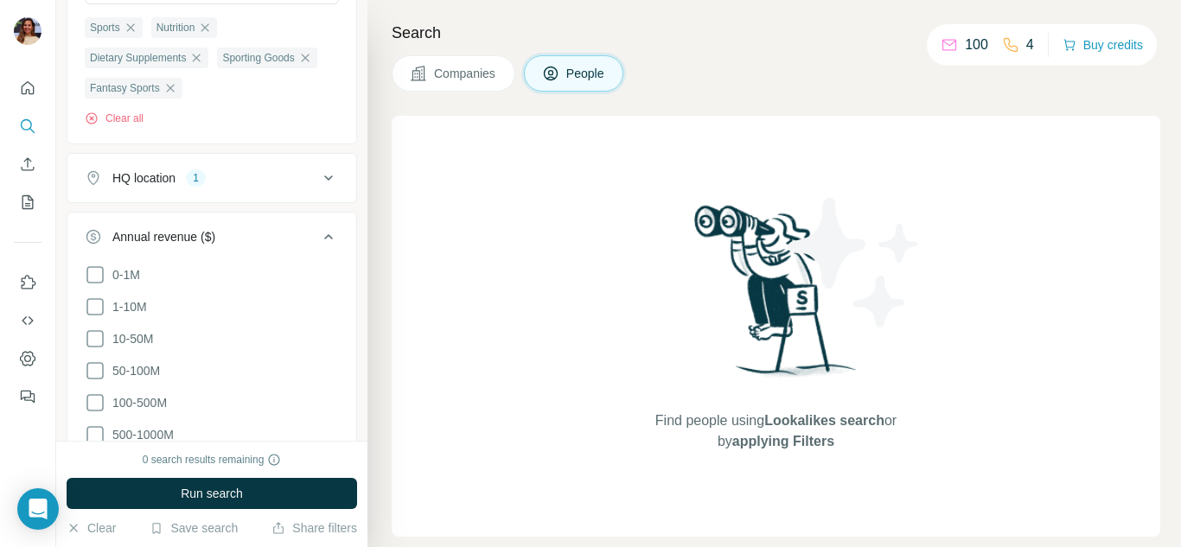
click at [318, 246] on icon at bounding box center [328, 237] width 21 height 21
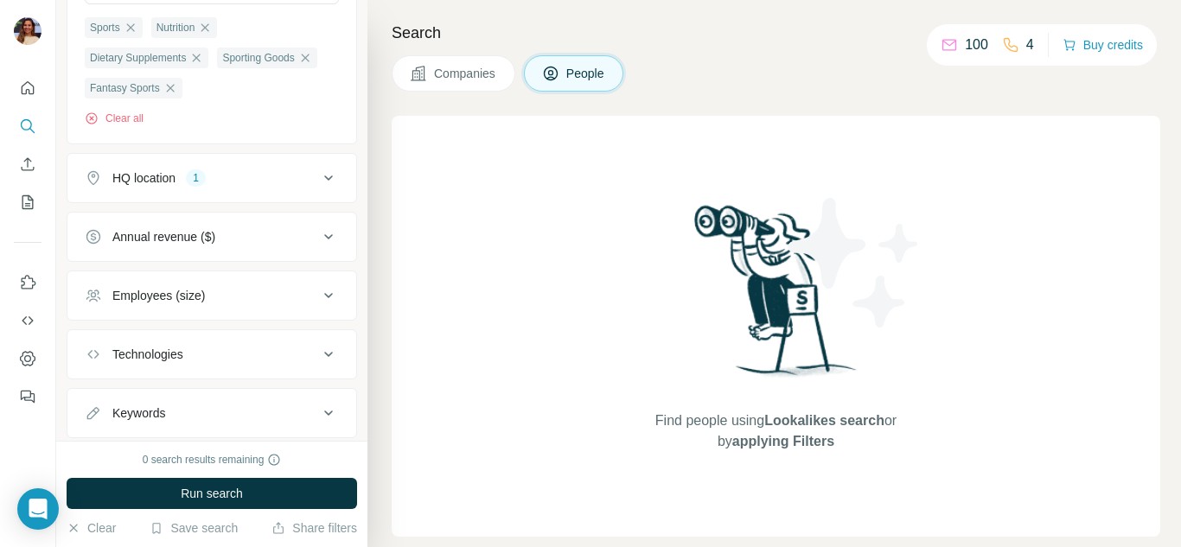
click at [303, 302] on div "Employees (size)" at bounding box center [201, 295] width 233 height 17
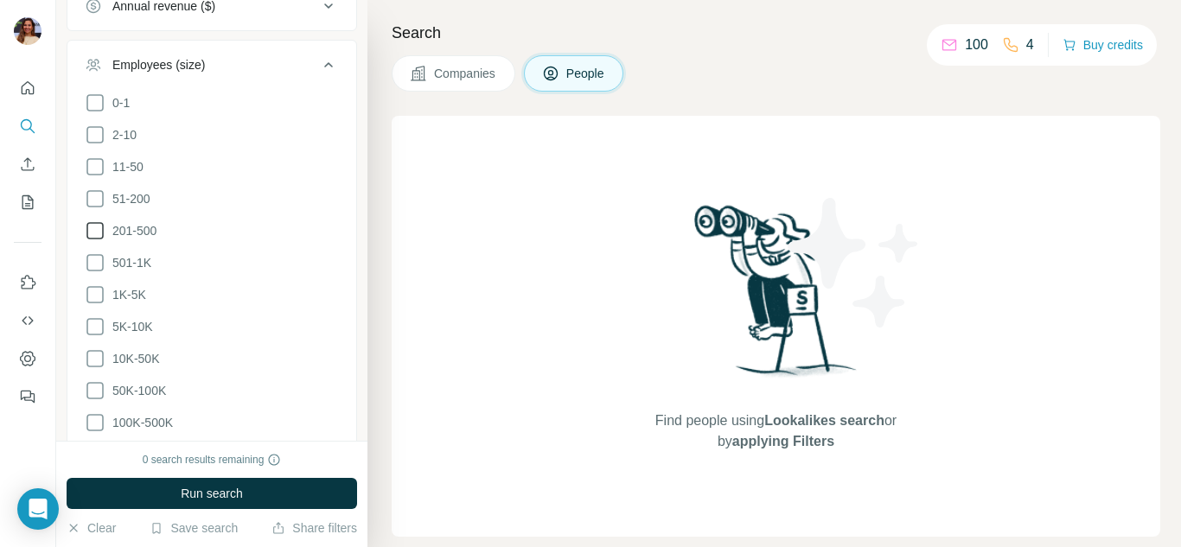
scroll to position [806, 0]
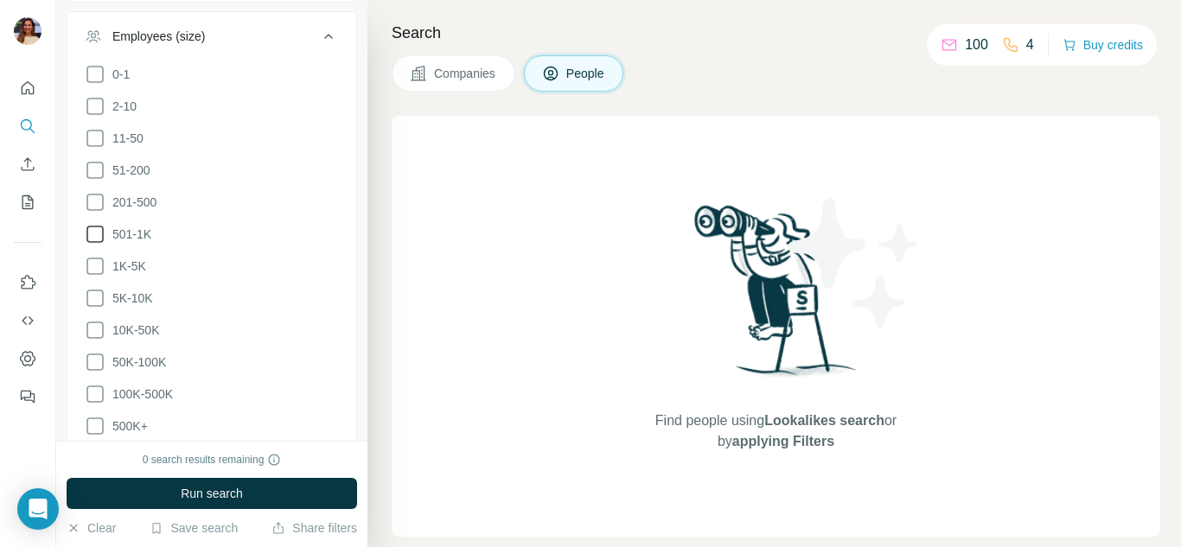
click at [137, 233] on span "501-1K" at bounding box center [128, 234] width 46 height 17
click at [138, 354] on span "50K-100K" at bounding box center [135, 362] width 61 height 17
click at [140, 390] on span "100K-500K" at bounding box center [138, 394] width 67 height 17
click at [138, 418] on span "500K+" at bounding box center [126, 426] width 42 height 17
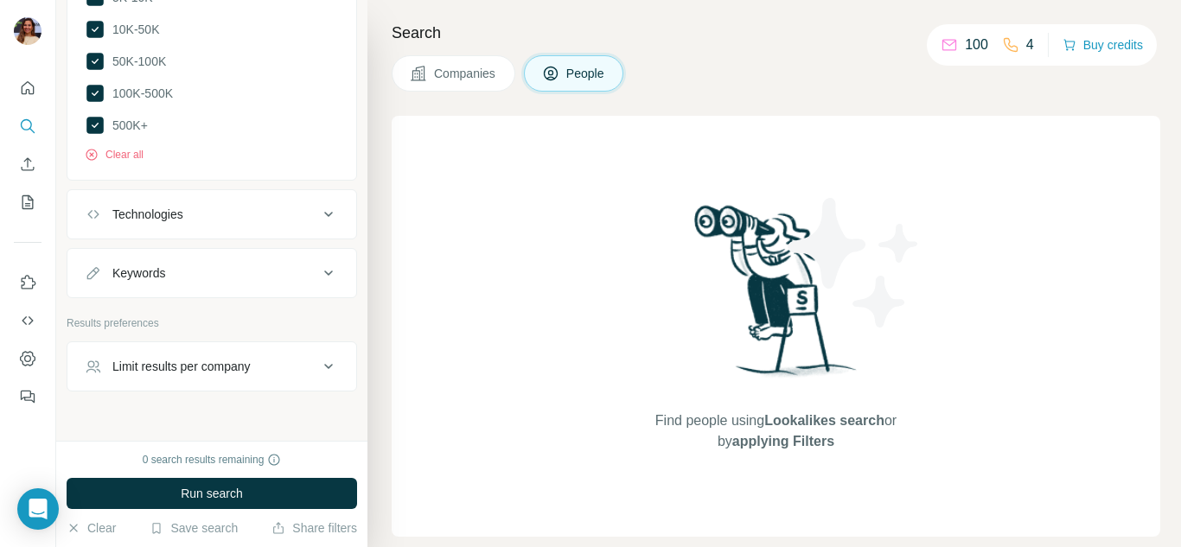
scroll to position [1129, 0]
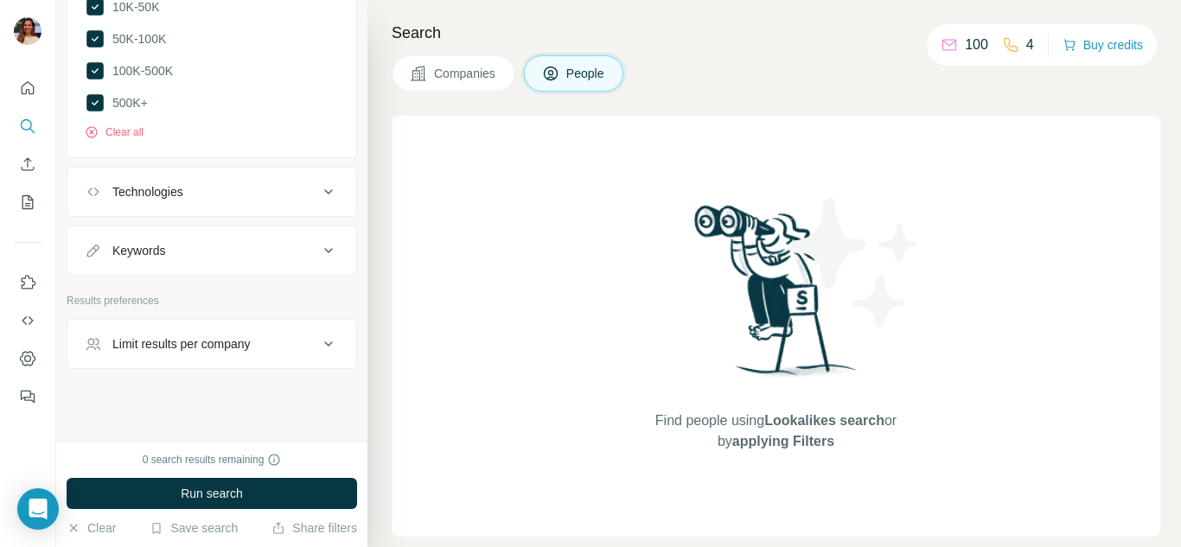
click at [318, 193] on icon at bounding box center [328, 192] width 21 height 21
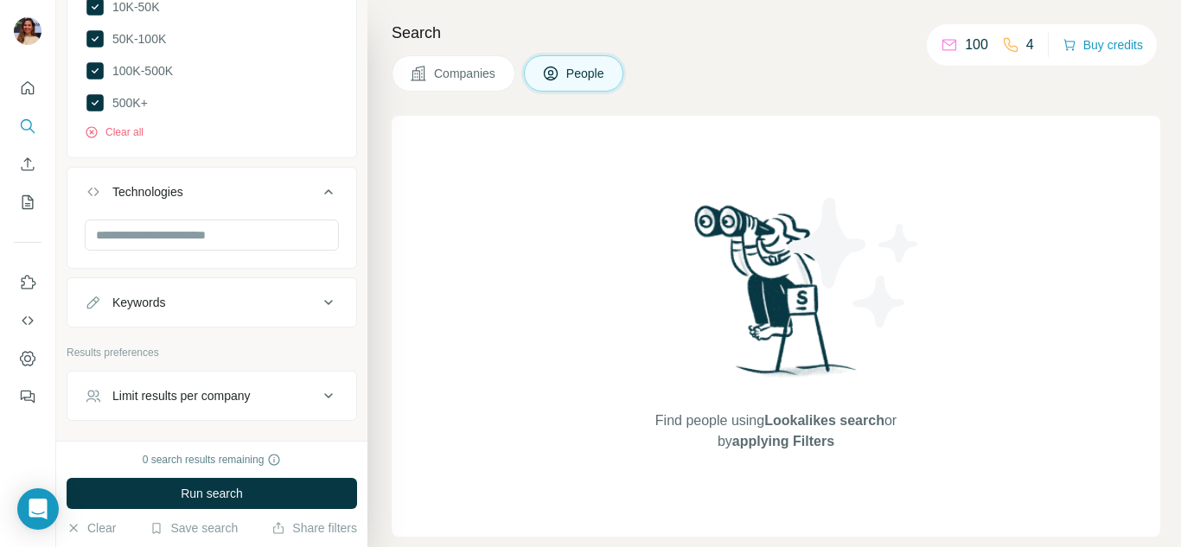
click at [304, 294] on div "Keywords" at bounding box center [201, 302] width 233 height 17
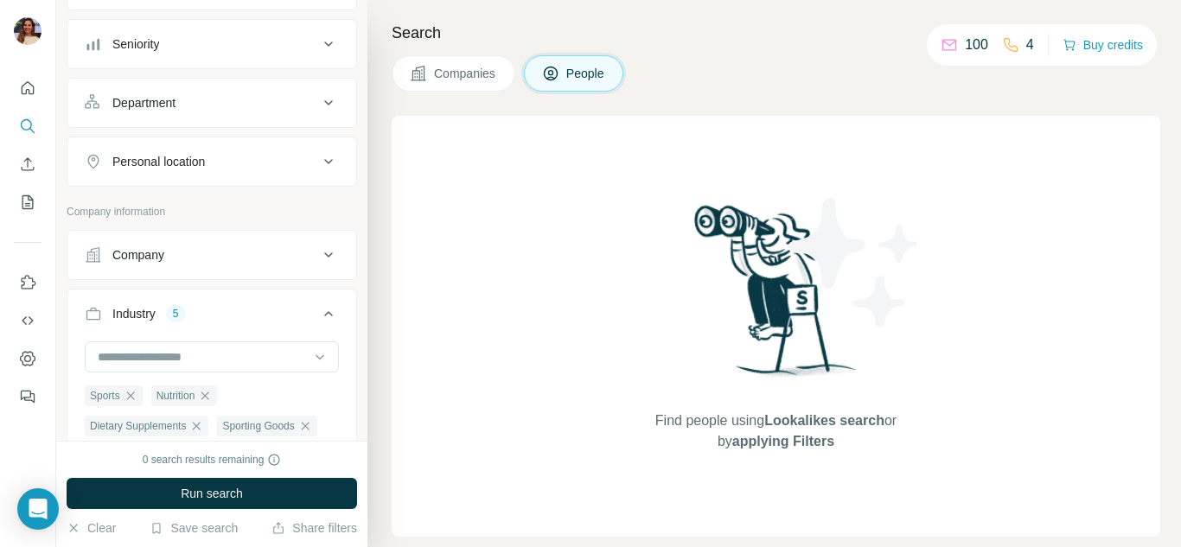
scroll to position [92, 0]
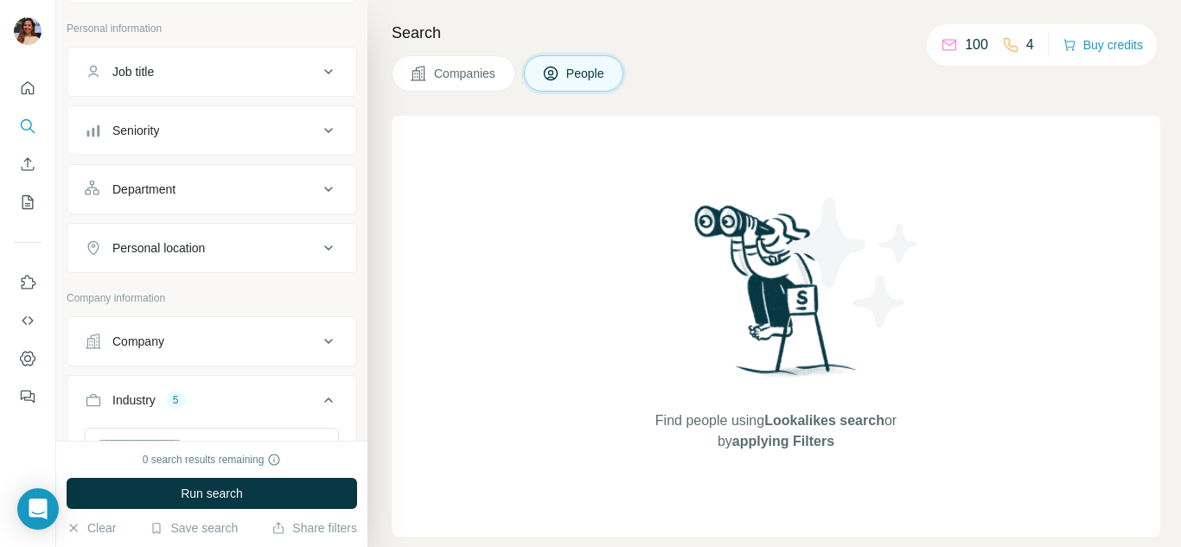
click at [318, 252] on icon at bounding box center [328, 248] width 21 height 21
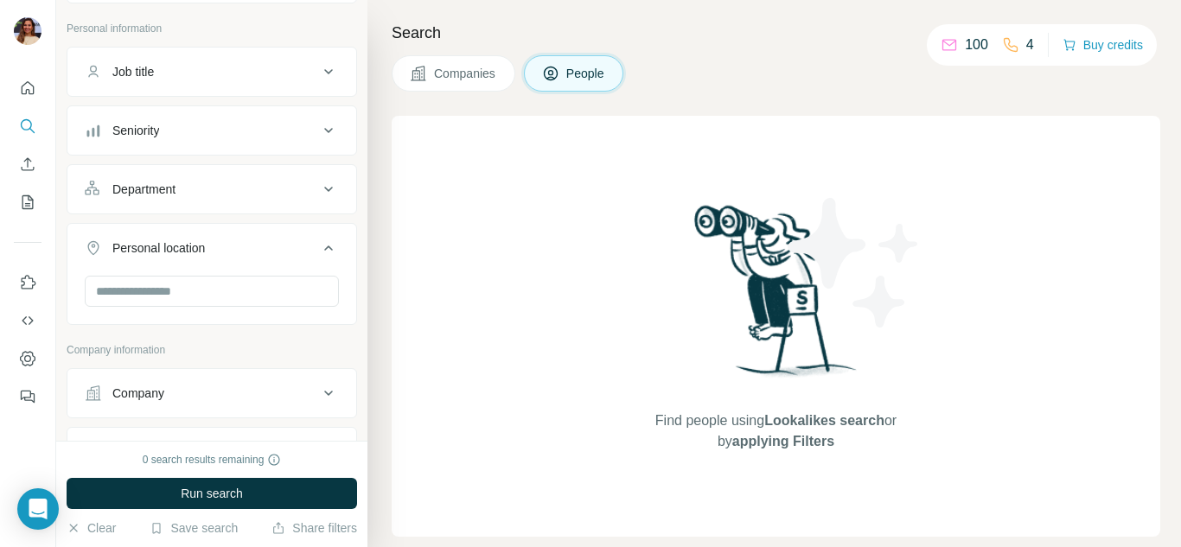
click at [318, 252] on icon at bounding box center [328, 248] width 21 height 21
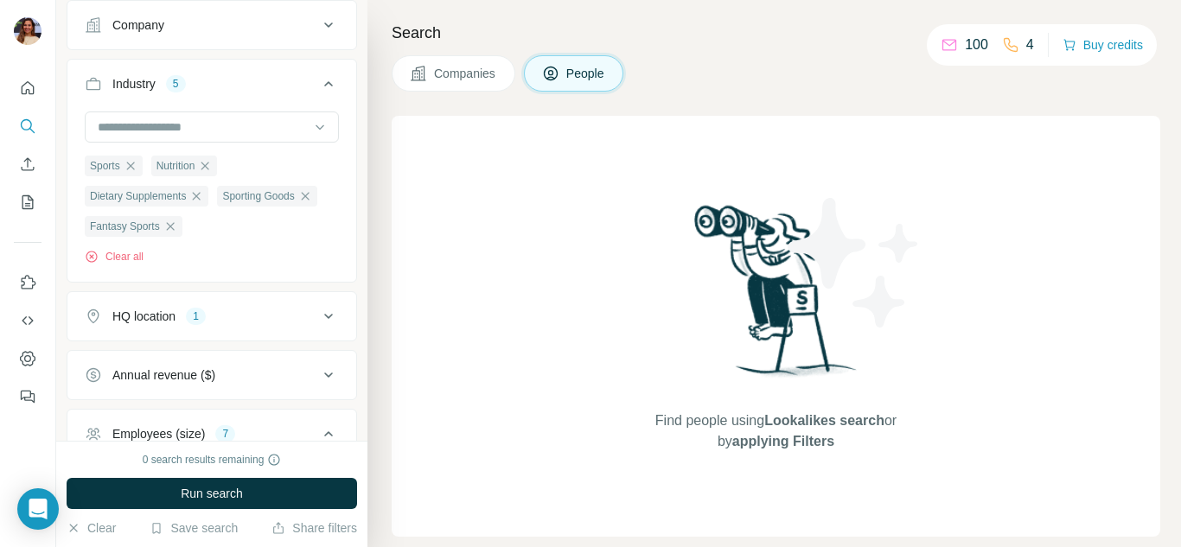
scroll to position [437, 0]
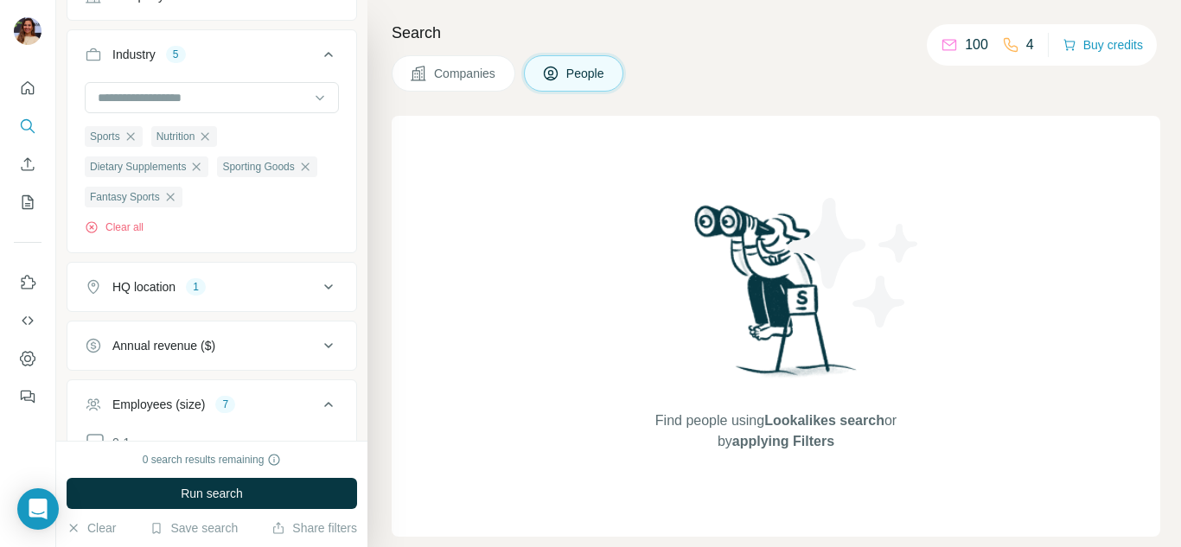
click at [318, 284] on icon at bounding box center [328, 287] width 21 height 21
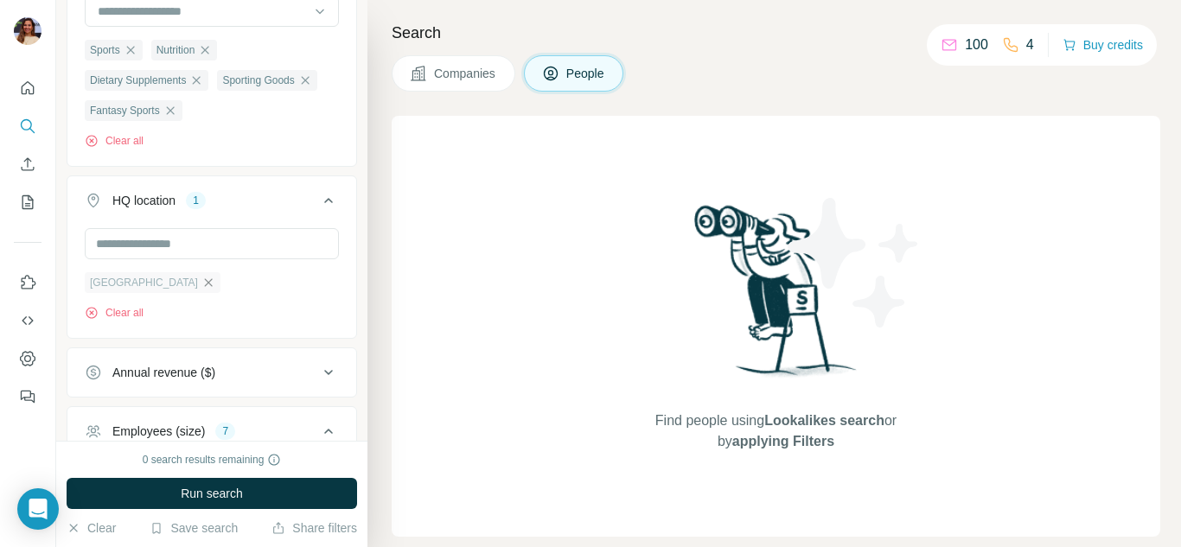
click at [201, 286] on icon "button" at bounding box center [208, 283] width 14 height 14
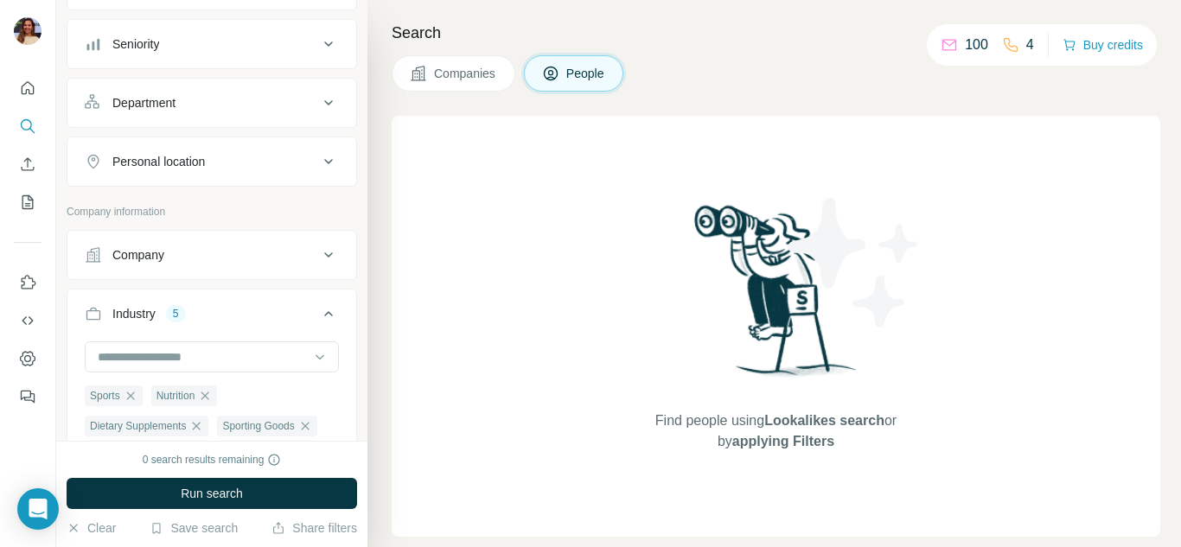
scroll to position [92, 0]
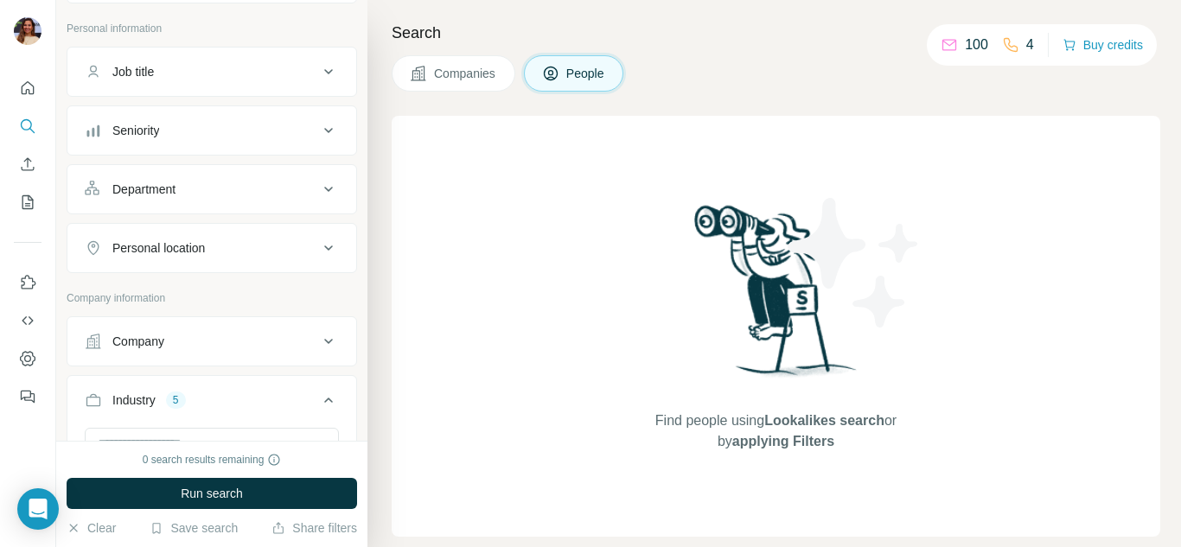
click at [254, 246] on div "Personal location" at bounding box center [201, 247] width 233 height 17
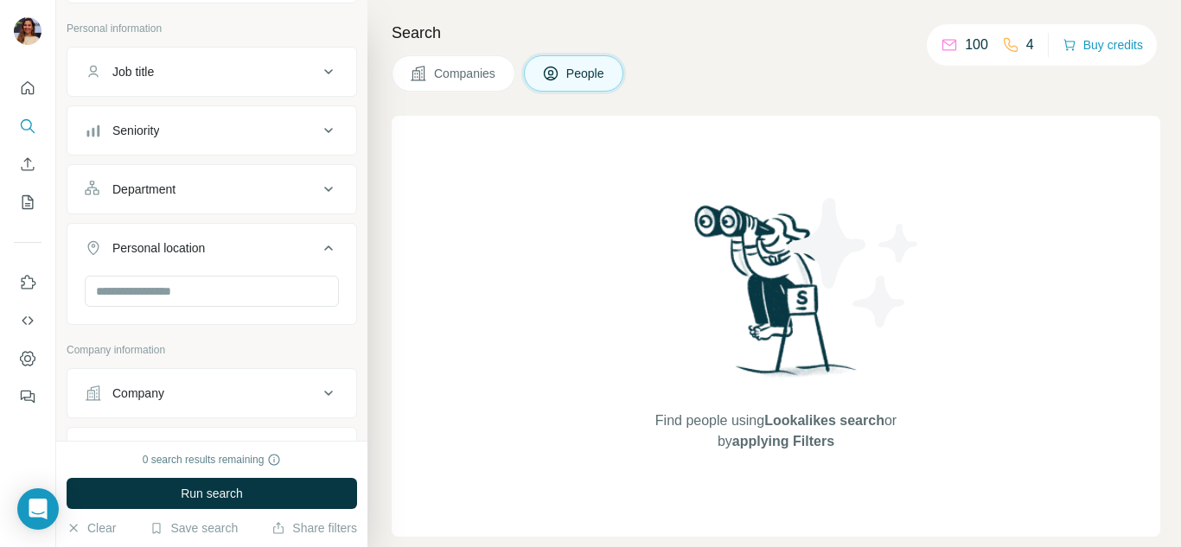
click at [219, 308] on div at bounding box center [212, 293] width 254 height 35
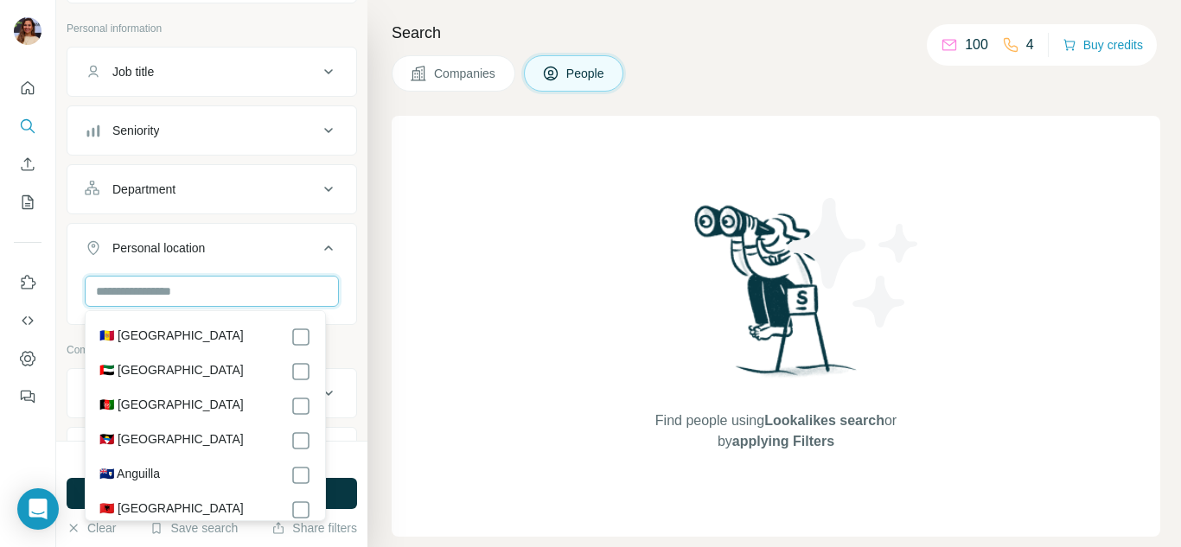
click at [220, 299] on input "text" at bounding box center [212, 291] width 254 height 31
type input "*"
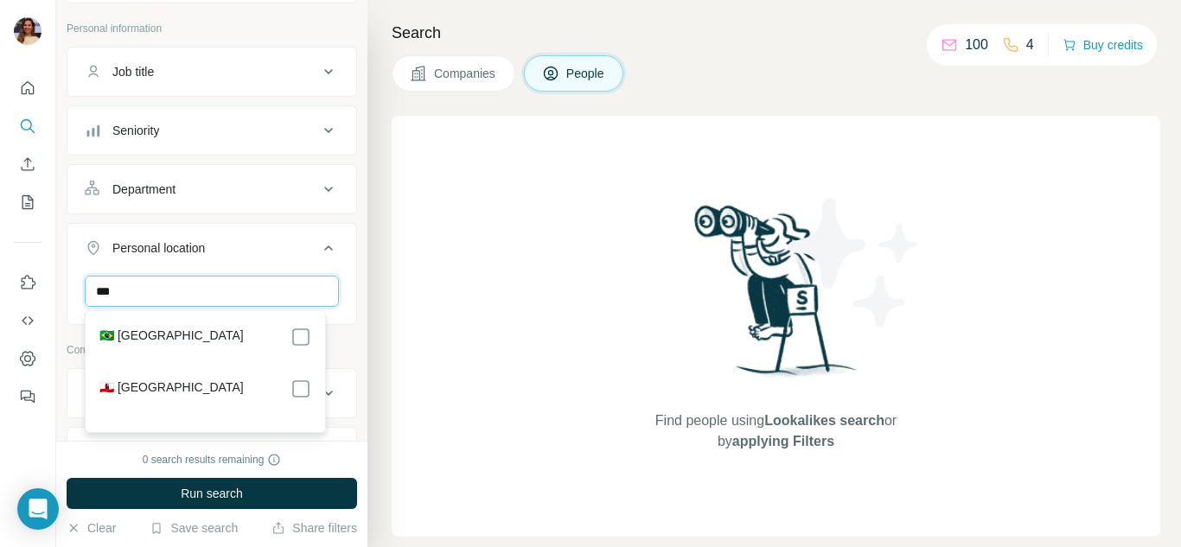
type input "***"
click at [222, 327] on div "🇧🇷 [GEOGRAPHIC_DATA]" at bounding box center [205, 337] width 212 height 21
click at [233, 345] on div "🇧🇷 [GEOGRAPHIC_DATA]" at bounding box center [205, 337] width 212 height 21
click at [290, 242] on div "Personal location 1" at bounding box center [201, 247] width 233 height 17
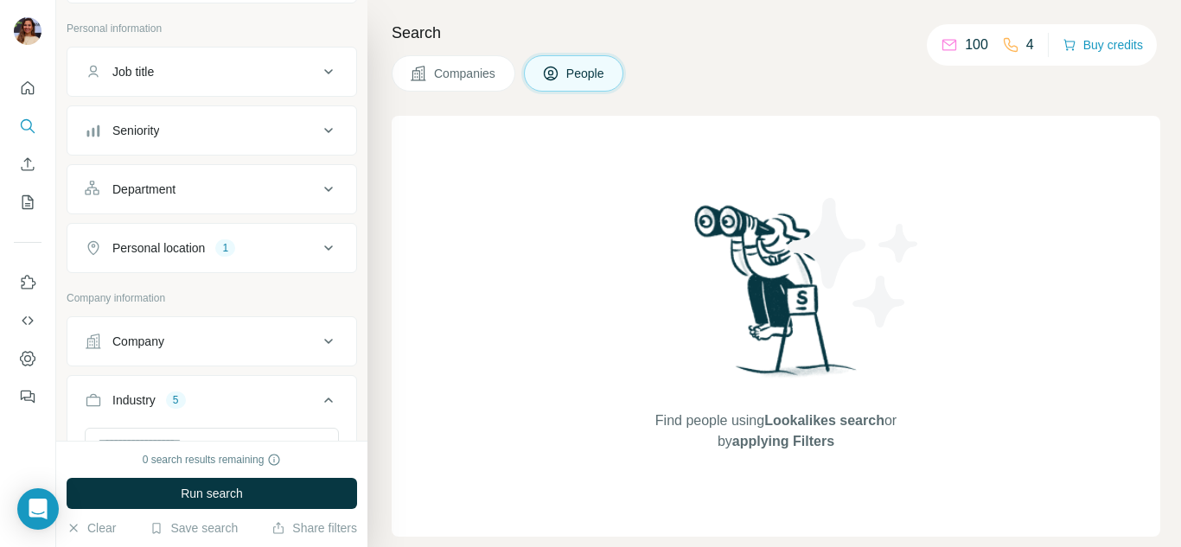
click at [284, 244] on div "Personal location 1" at bounding box center [201, 247] width 233 height 17
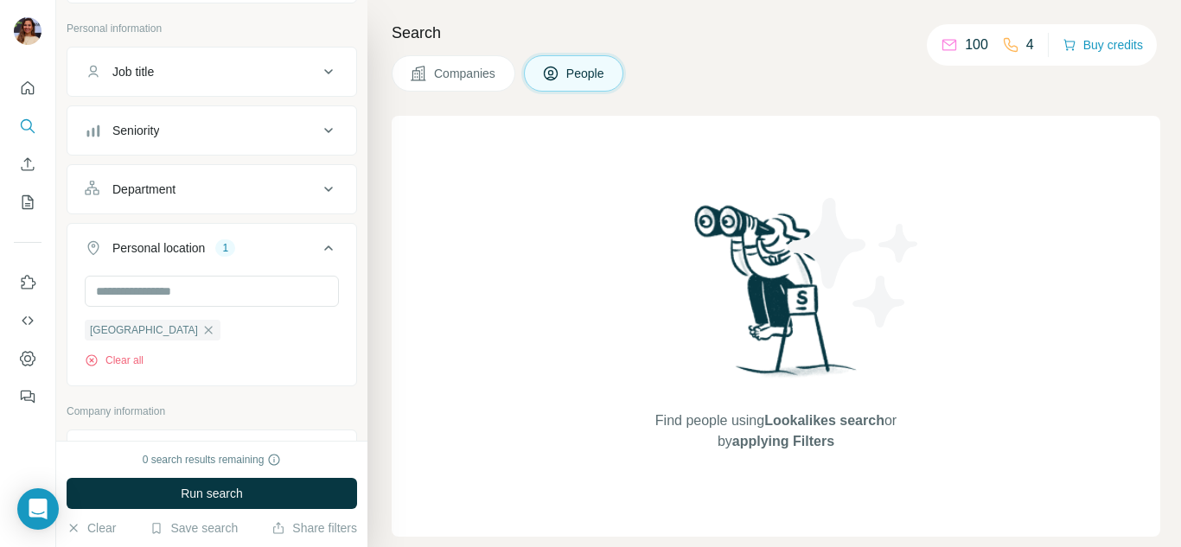
scroll to position [178, 0]
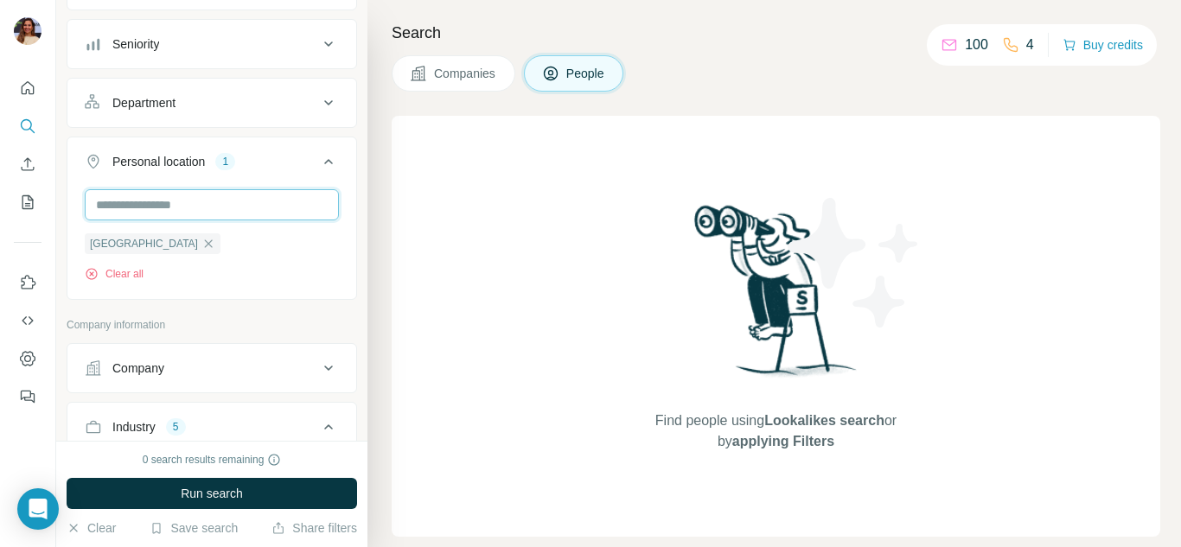
click at [206, 207] on input "text" at bounding box center [212, 204] width 254 height 31
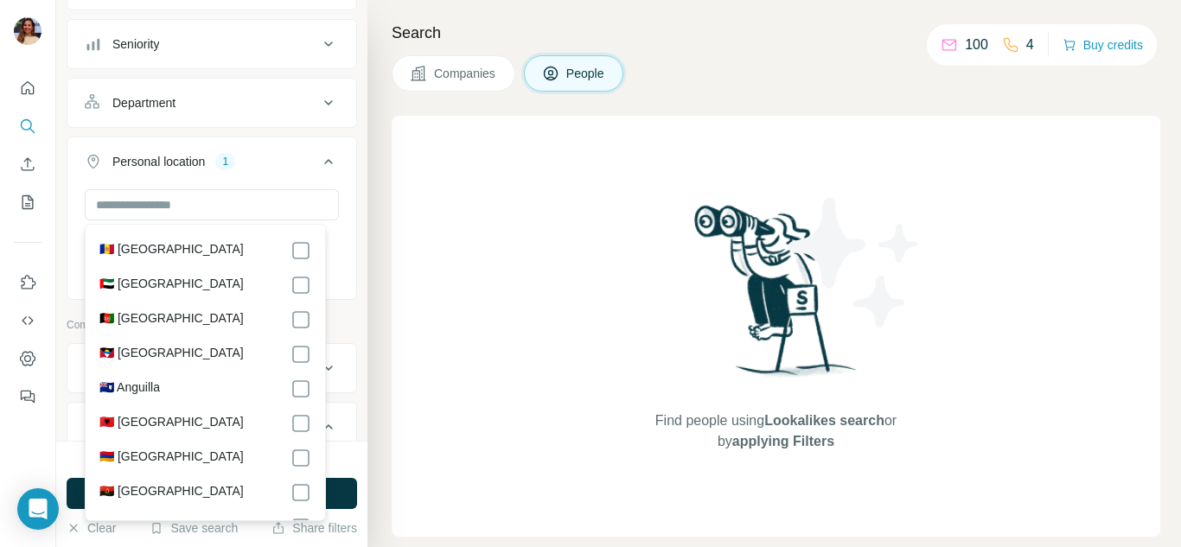
click at [246, 156] on div "Personal location 1" at bounding box center [201, 161] width 233 height 17
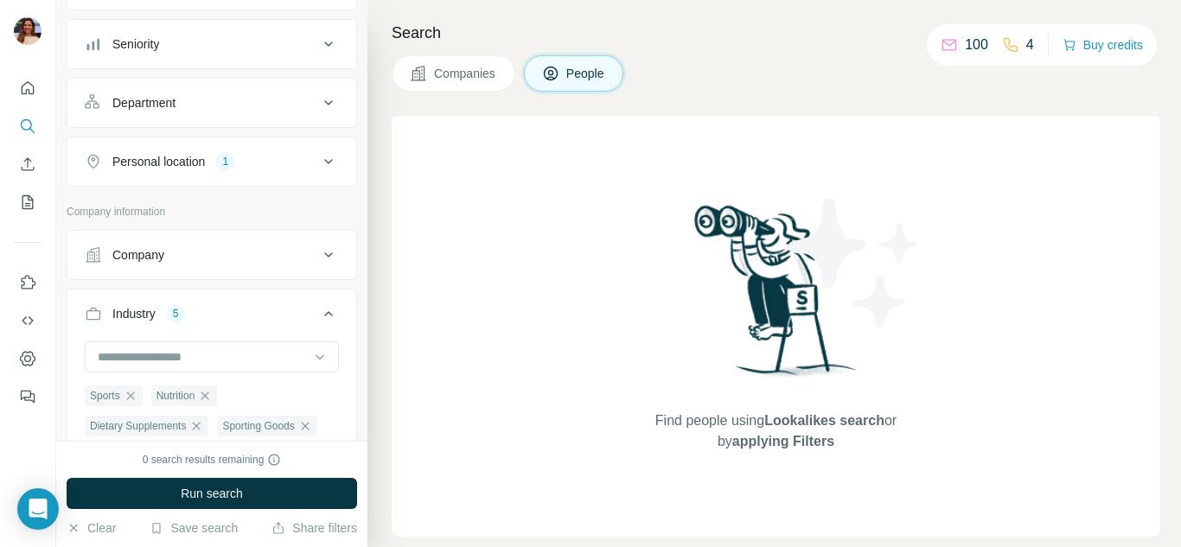
click at [246, 156] on div "Personal location 1" at bounding box center [201, 161] width 233 height 17
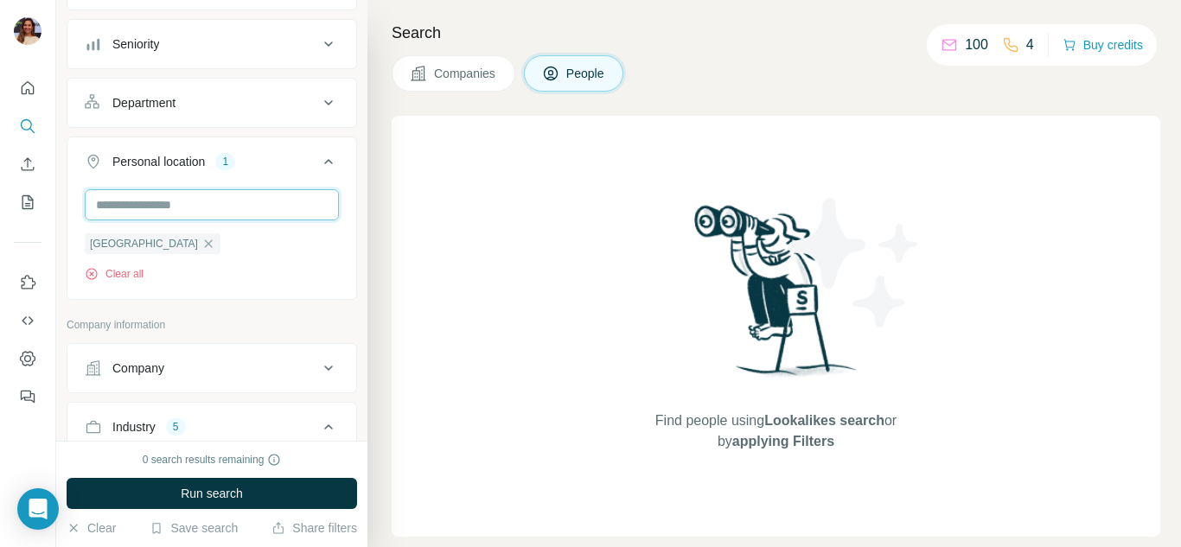
click at [232, 207] on input "text" at bounding box center [212, 204] width 254 height 31
type input "*"
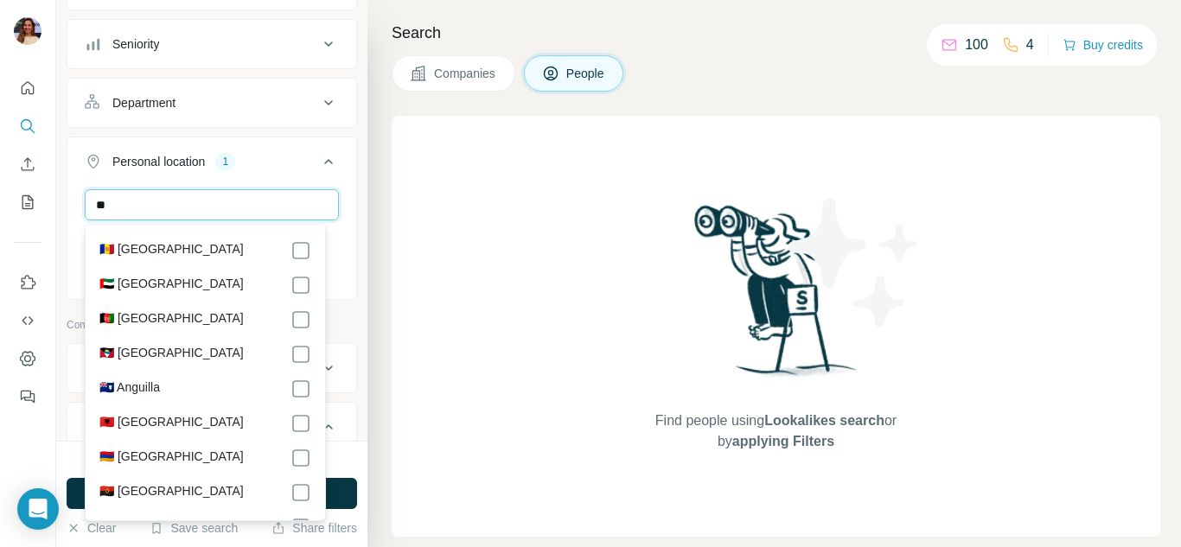
type input "*"
click at [249, 163] on div "Personal location 1" at bounding box center [201, 161] width 233 height 17
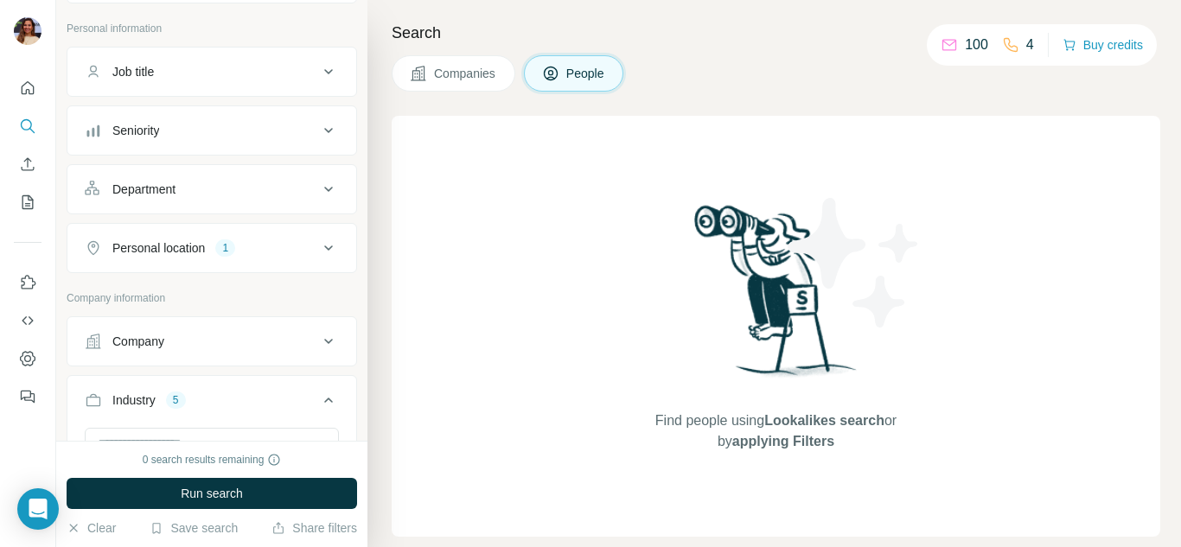
scroll to position [5, 0]
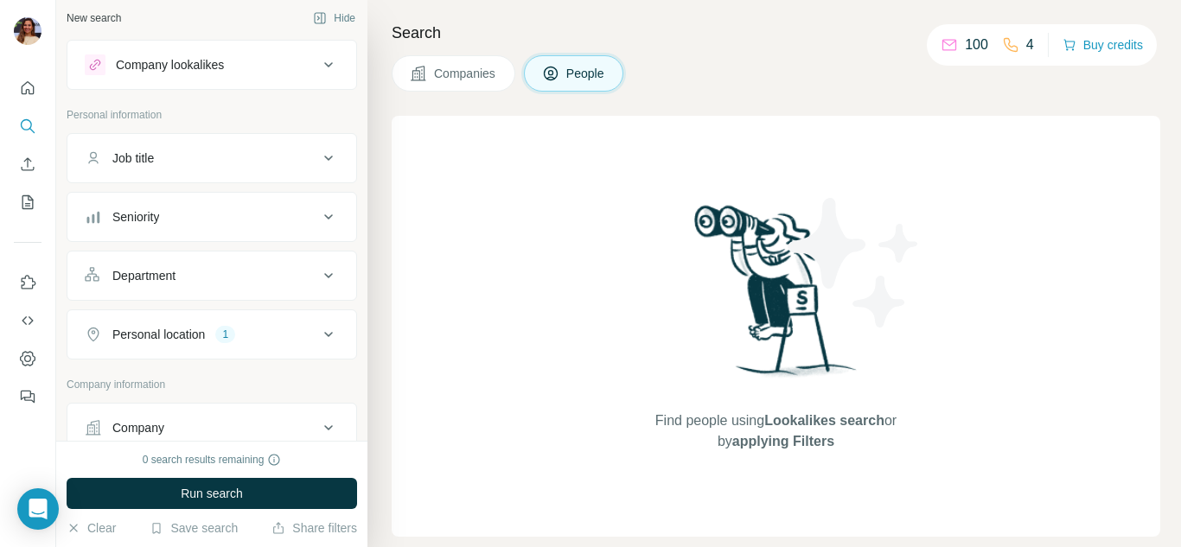
click at [258, 271] on div "Department" at bounding box center [201, 275] width 233 height 17
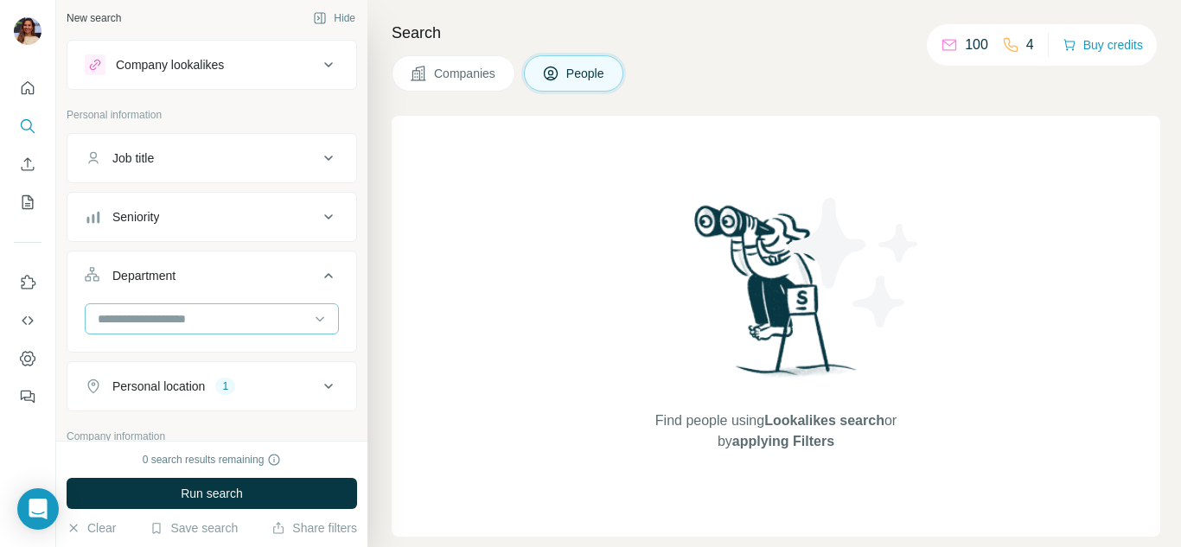
click at [231, 326] on input at bounding box center [203, 319] width 214 height 19
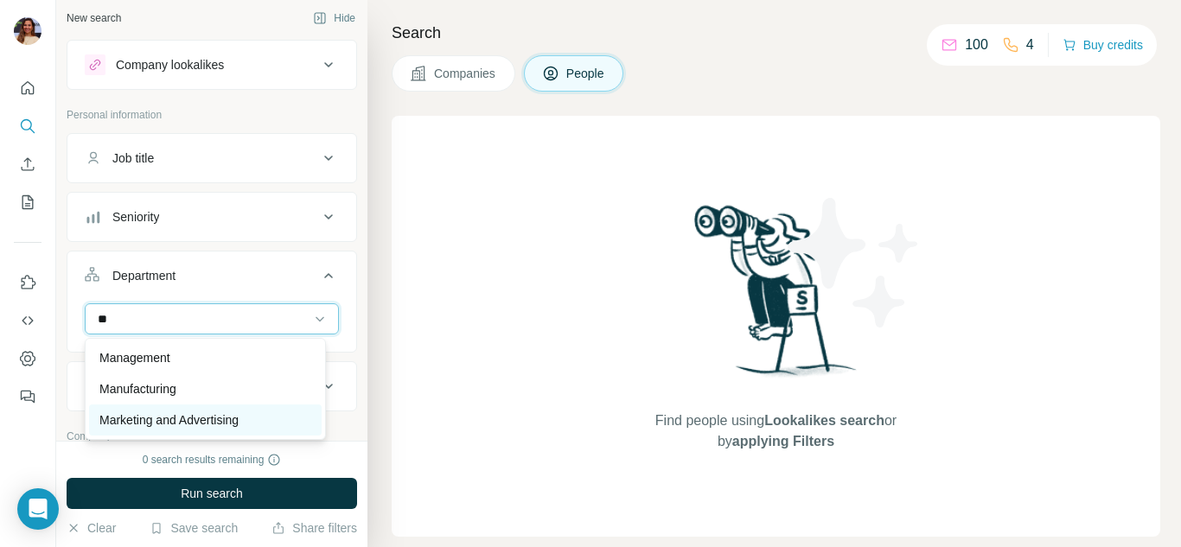
type input "**"
click at [225, 426] on p "Marketing and Advertising" at bounding box center [168, 420] width 139 height 17
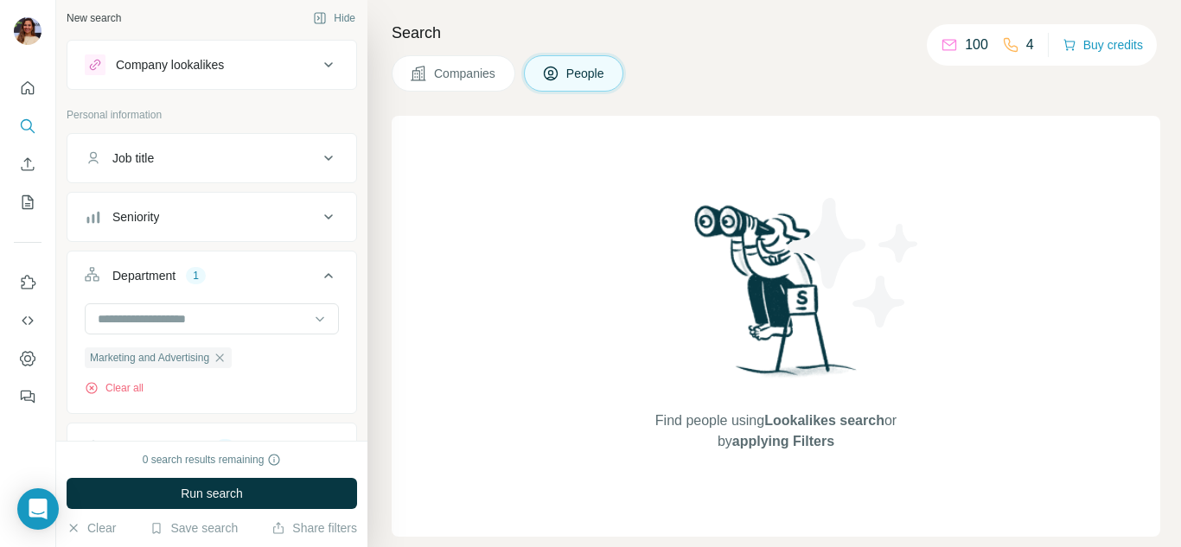
click at [298, 212] on div "Seniority" at bounding box center [201, 216] width 233 height 17
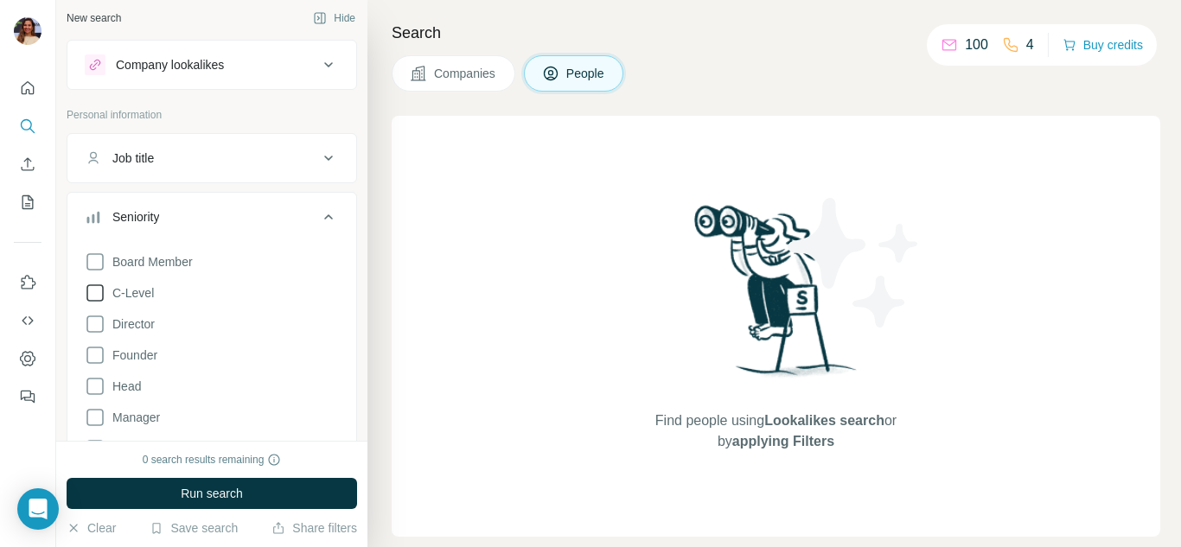
click at [145, 290] on span "C-Level" at bounding box center [129, 292] width 48 height 17
click at [148, 325] on span "Director" at bounding box center [129, 324] width 49 height 17
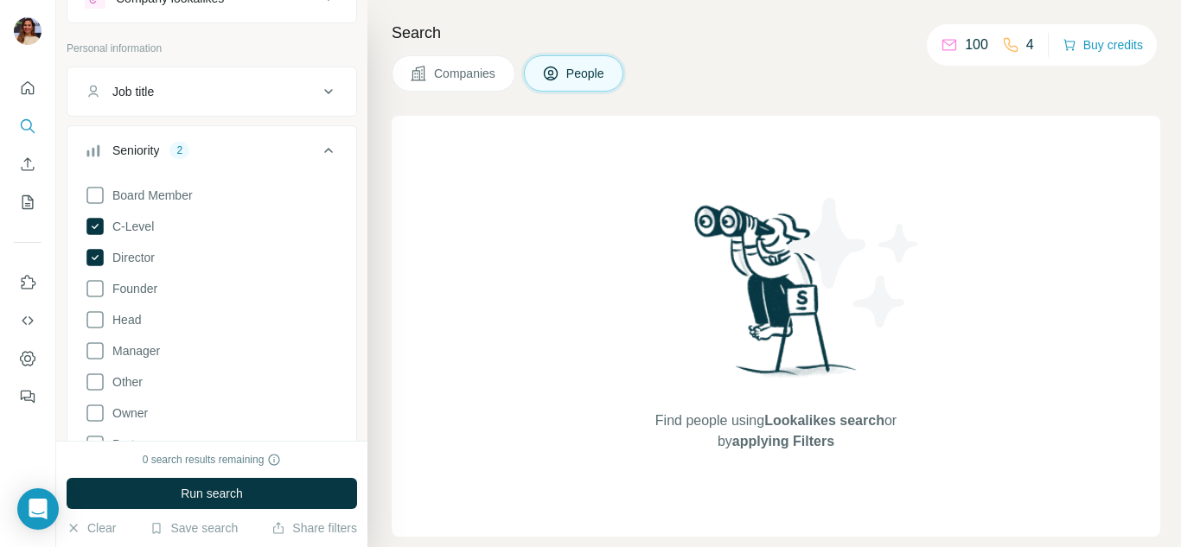
scroll to position [92, 0]
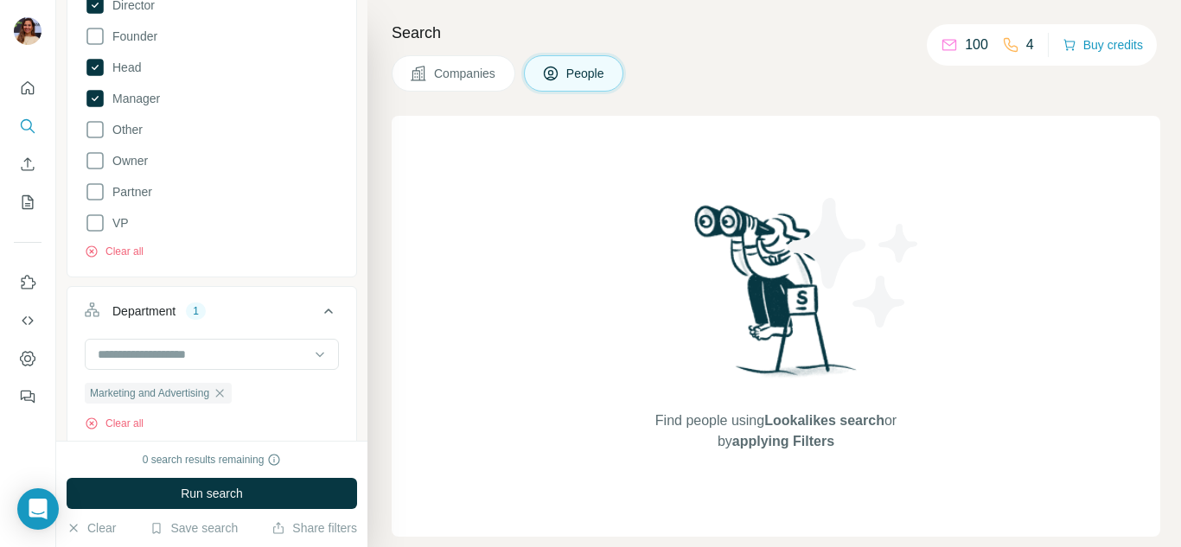
scroll to position [351, 0]
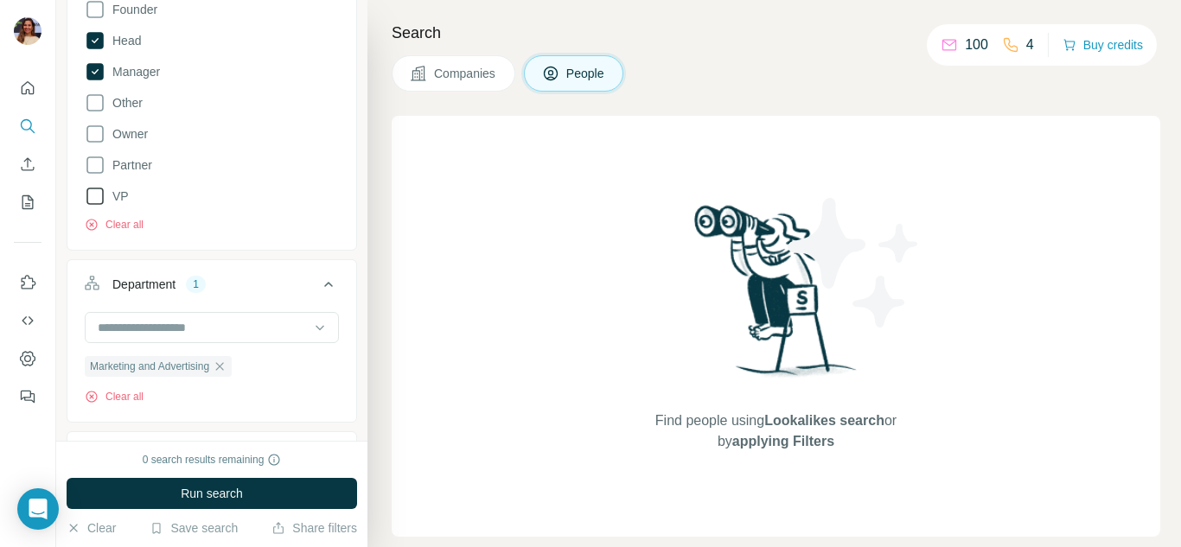
click at [124, 198] on span "VP" at bounding box center [116, 196] width 23 height 17
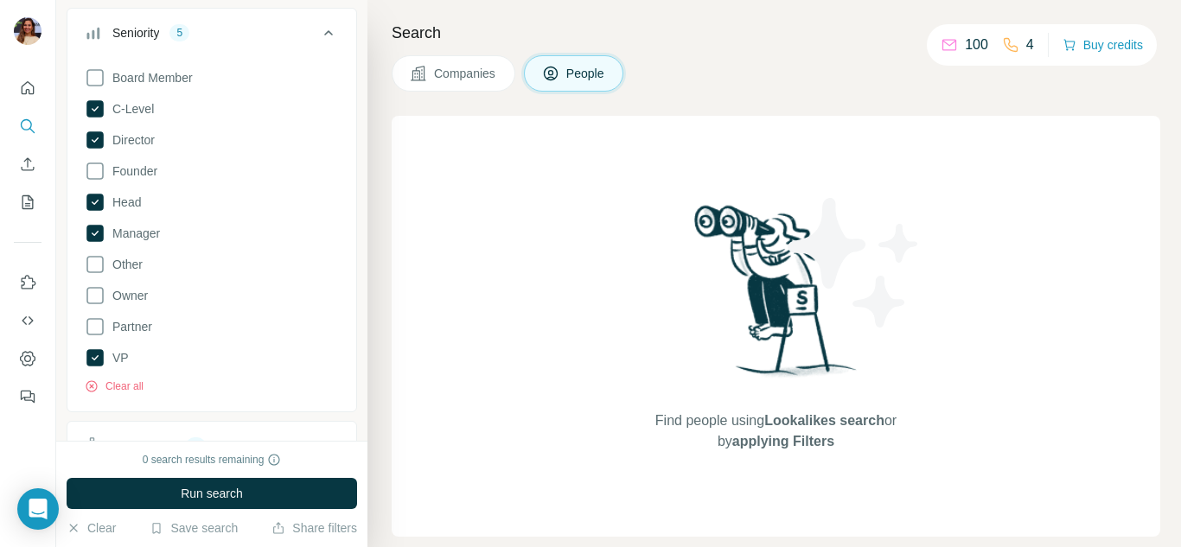
scroll to position [92, 0]
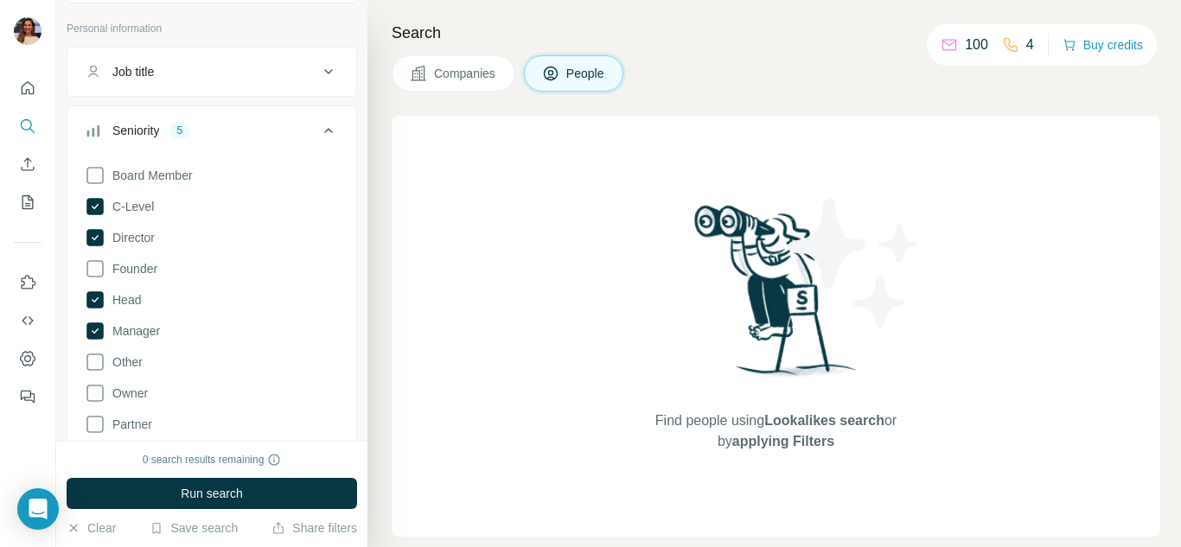
click at [182, 137] on div "5" at bounding box center [179, 131] width 20 height 16
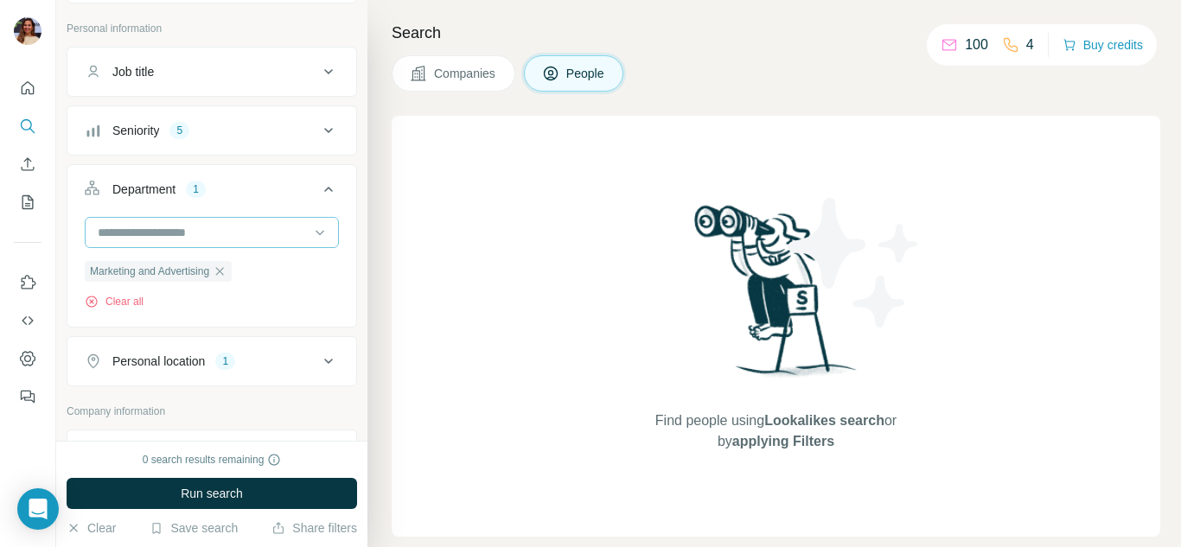
click at [278, 239] on input at bounding box center [203, 232] width 214 height 19
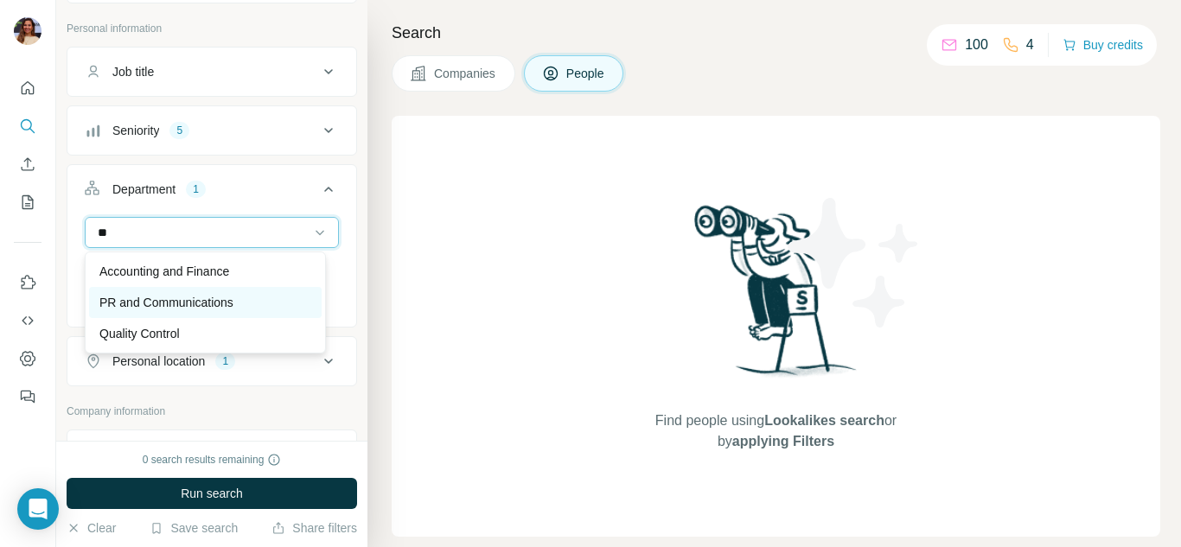
type input "**"
click at [224, 288] on div "PR and Communications" at bounding box center [205, 302] width 233 height 31
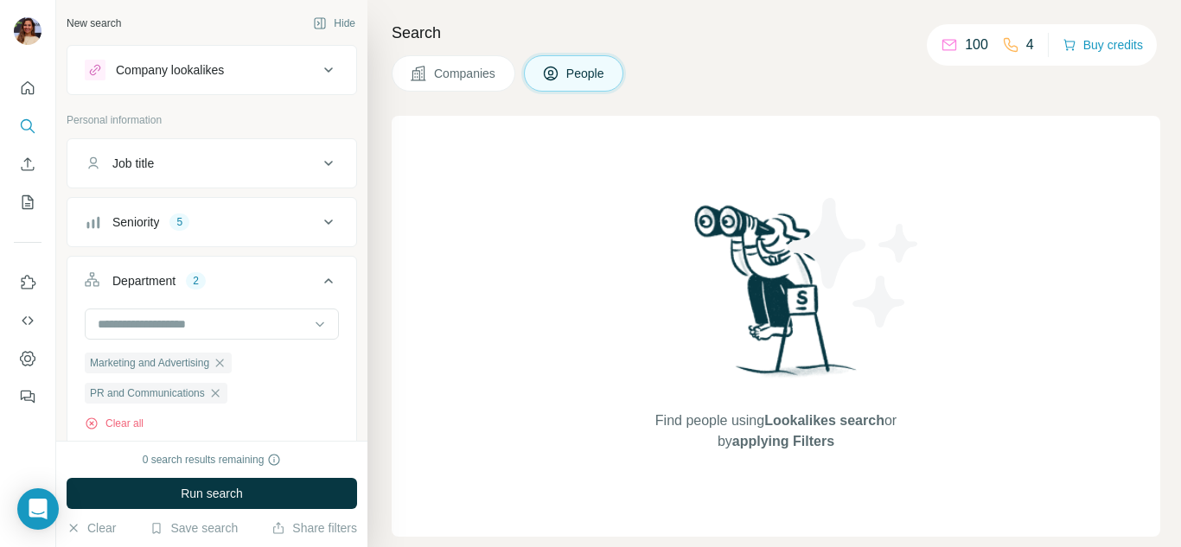
click at [318, 159] on icon at bounding box center [328, 163] width 21 height 21
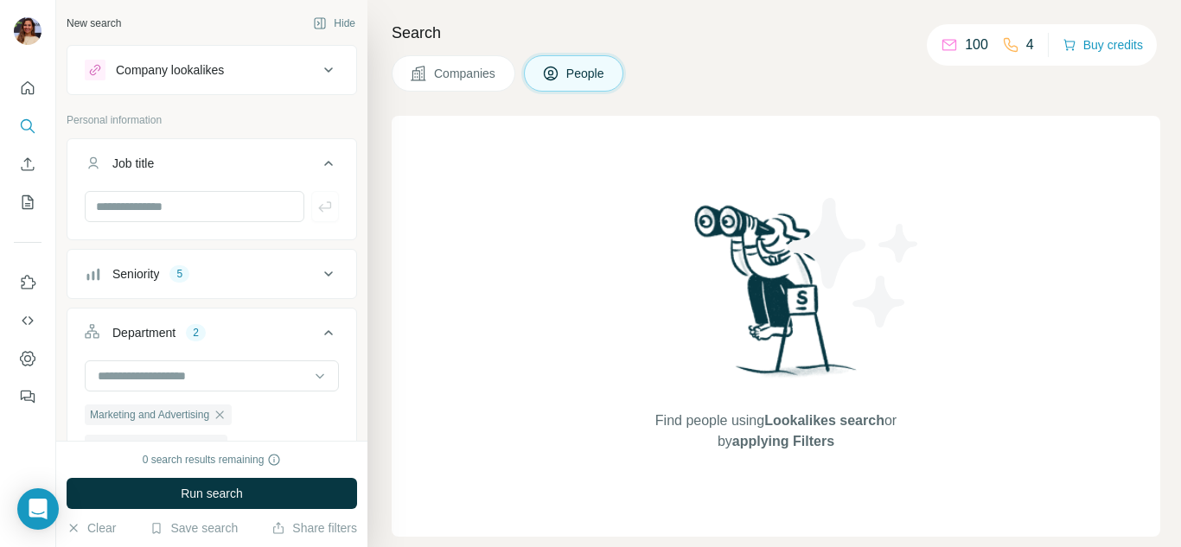
click at [318, 159] on icon at bounding box center [328, 163] width 21 height 21
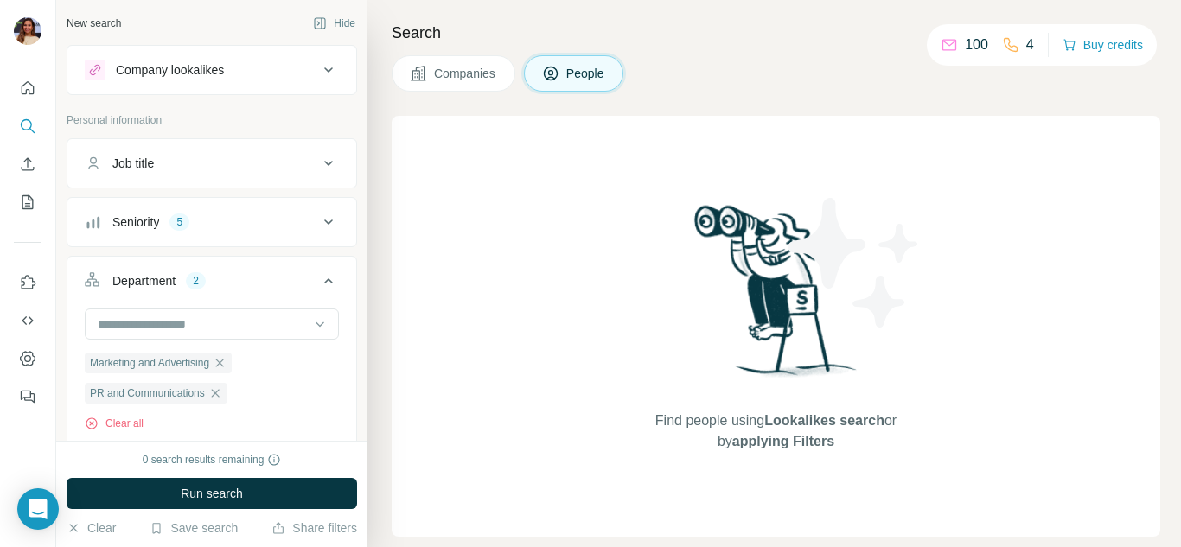
click at [318, 159] on icon at bounding box center [328, 163] width 21 height 21
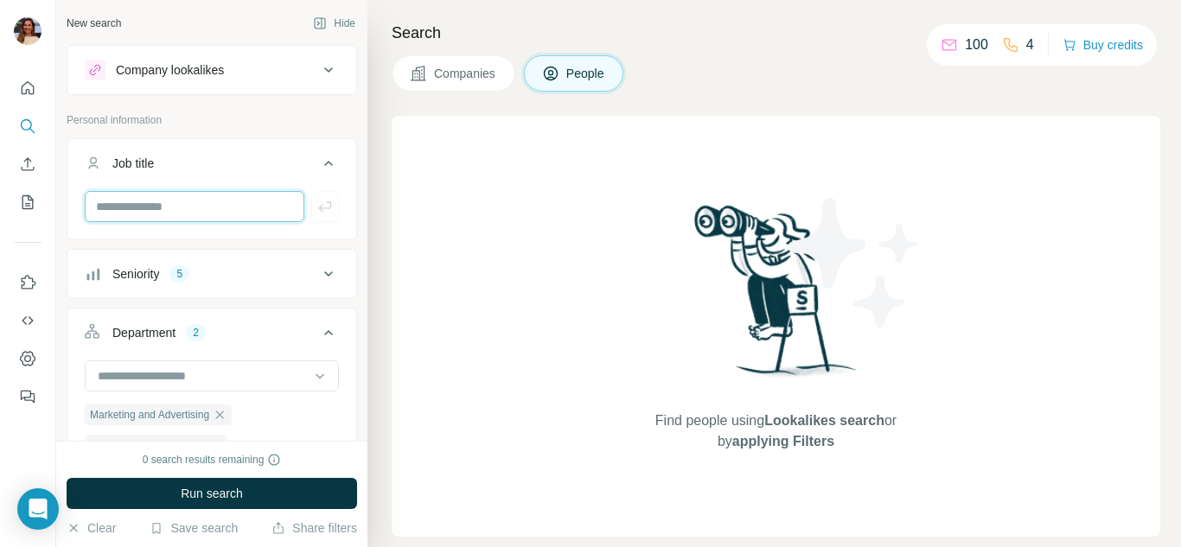
click at [217, 217] on input "text" at bounding box center [195, 206] width 220 height 31
type input "*"
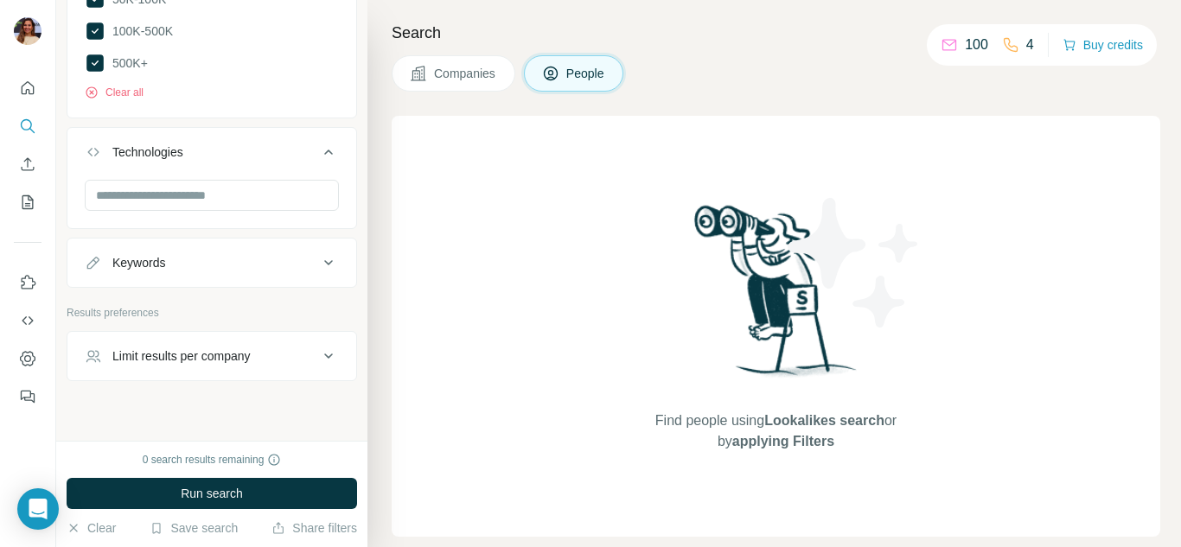
scroll to position [1430, 0]
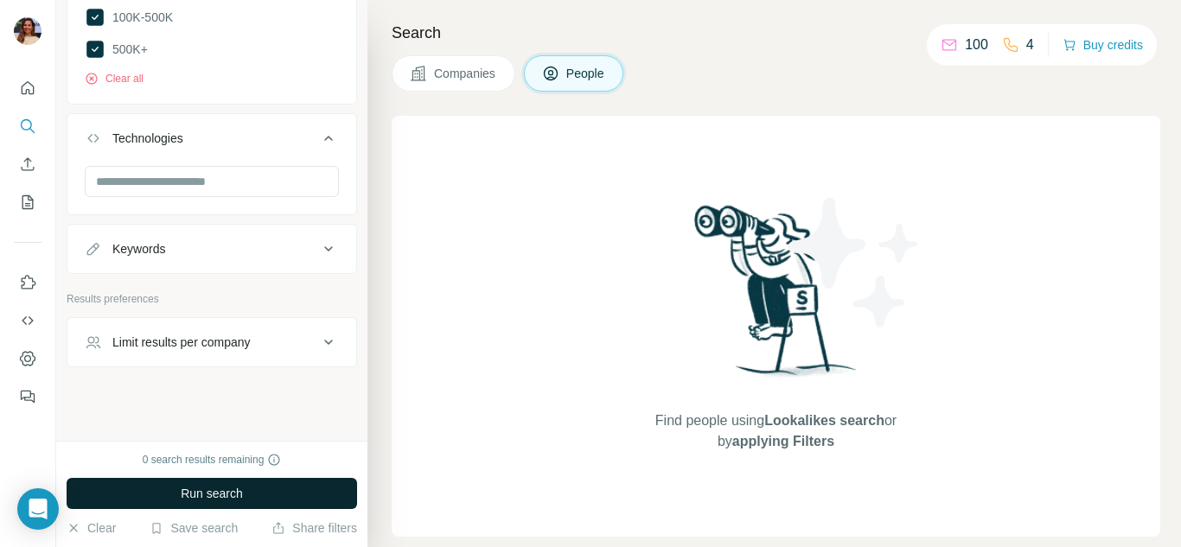
click at [243, 491] on span "Run search" at bounding box center [212, 493] width 62 height 17
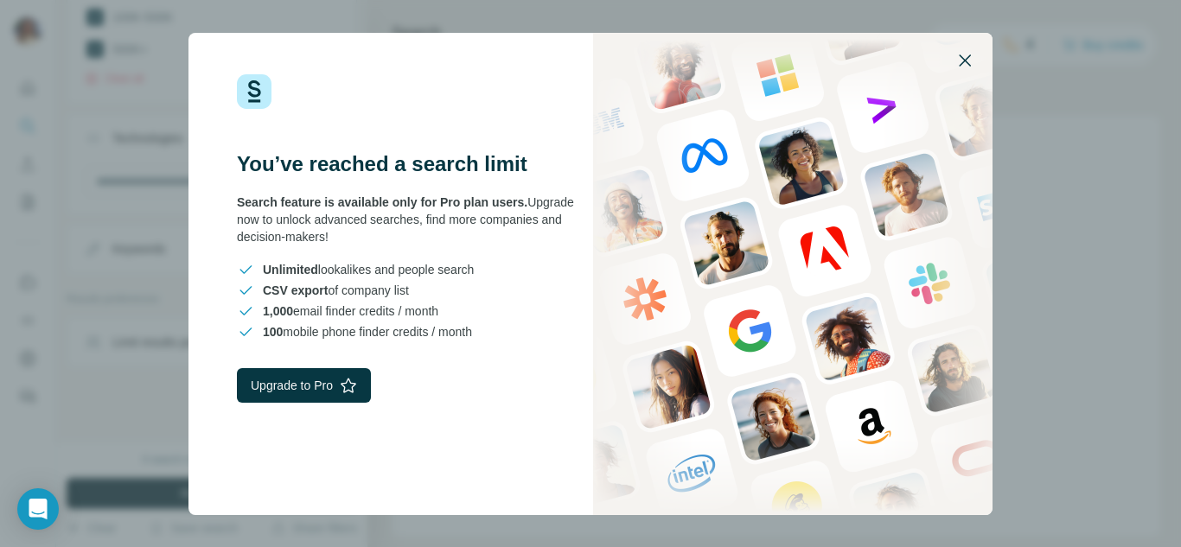
click at [965, 59] on icon "button" at bounding box center [964, 60] width 21 height 21
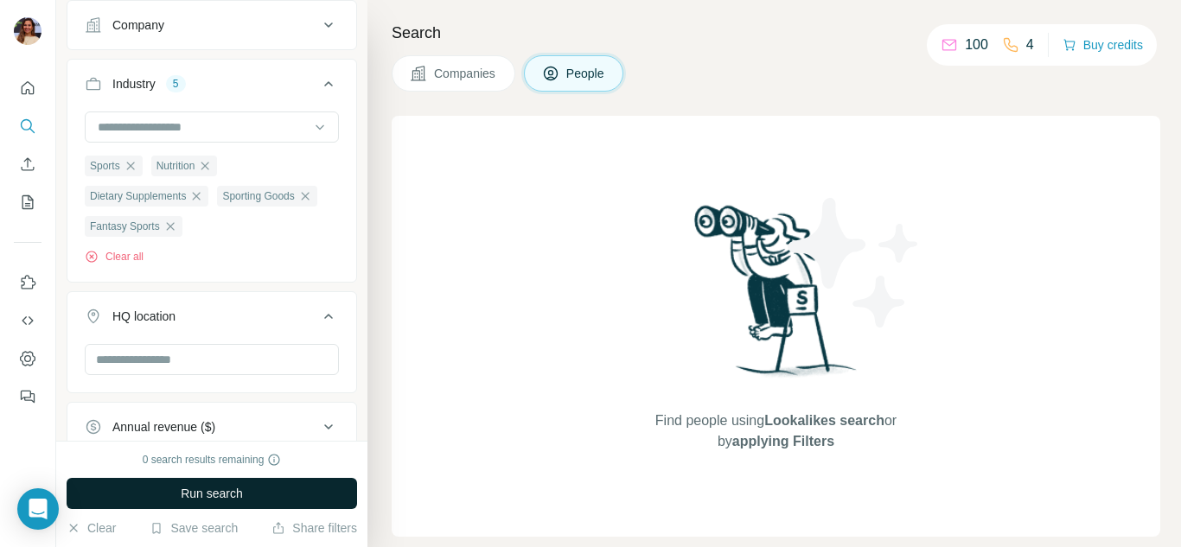
scroll to position [565, 0]
